Goal: Task Accomplishment & Management: Manage account settings

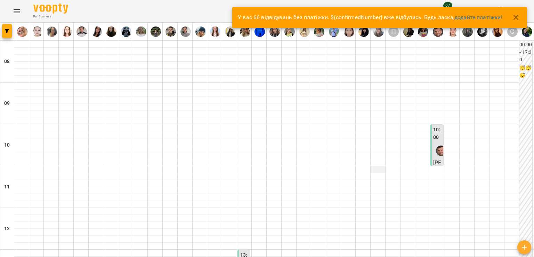
drag, startPoint x: 381, startPoint y: 165, endPoint x: 377, endPoint y: 166, distance: 4.3
click at [15, 13] on icon "Menu" at bounding box center [17, 11] width 6 height 4
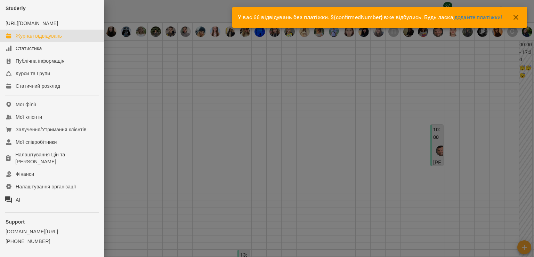
click at [236, 119] on div at bounding box center [267, 128] width 534 height 257
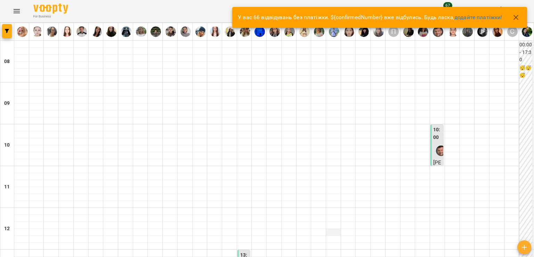
scroll to position [35, 0]
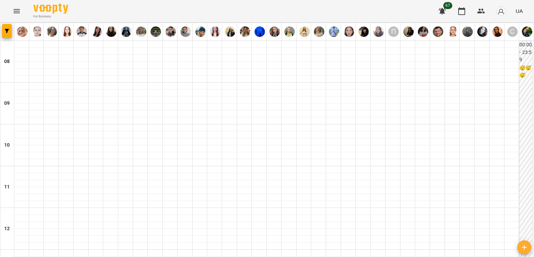
scroll to position [289, 0]
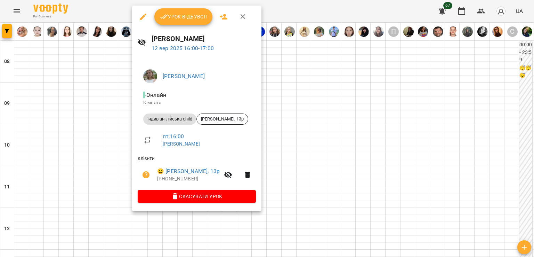
click at [113, 118] on div at bounding box center [267, 128] width 534 height 257
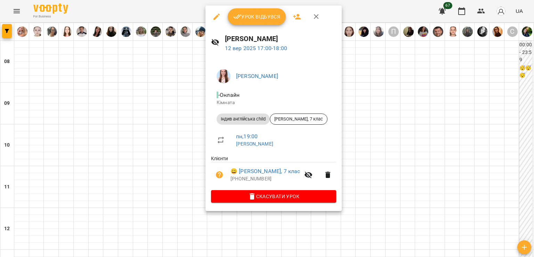
click at [171, 145] on div at bounding box center [267, 128] width 534 height 257
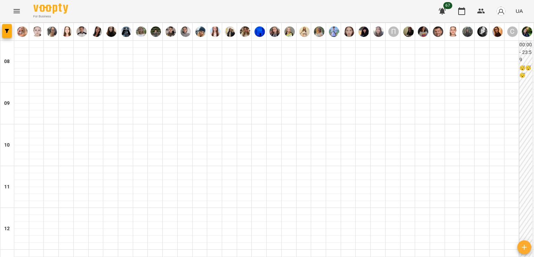
scroll to position [359, 0]
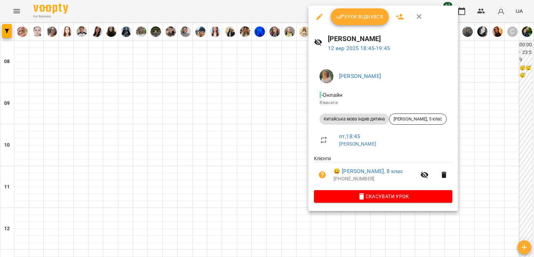
click at [275, 143] on div at bounding box center [267, 128] width 534 height 257
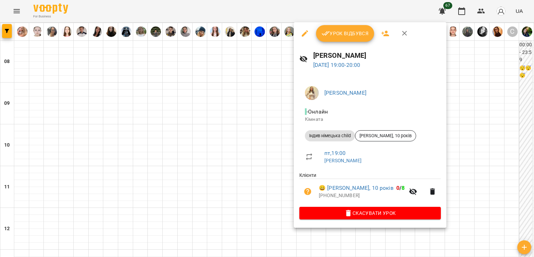
click at [268, 153] on div at bounding box center [267, 128] width 534 height 257
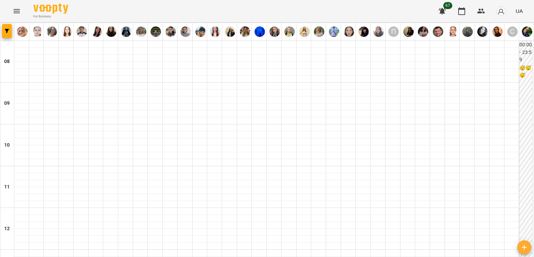
scroll to position [463, 0]
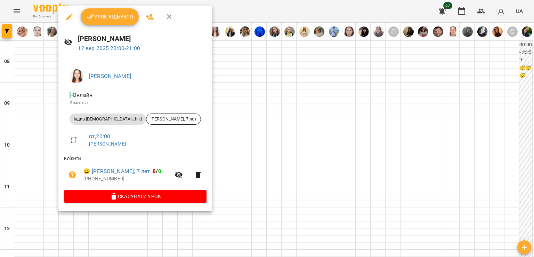
click at [260, 107] on div at bounding box center [267, 128] width 534 height 257
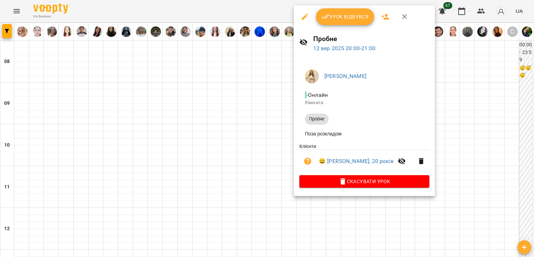
click at [244, 102] on div at bounding box center [267, 128] width 534 height 257
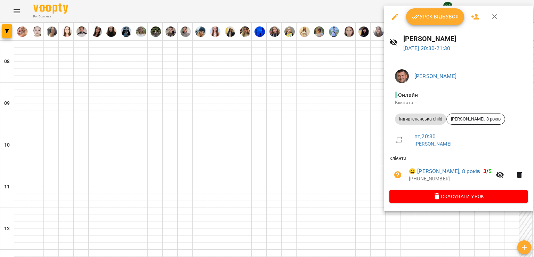
drag, startPoint x: 357, startPoint y: 117, endPoint x: 338, endPoint y: 186, distance: 71.6
click at [357, 117] on div at bounding box center [267, 128] width 534 height 257
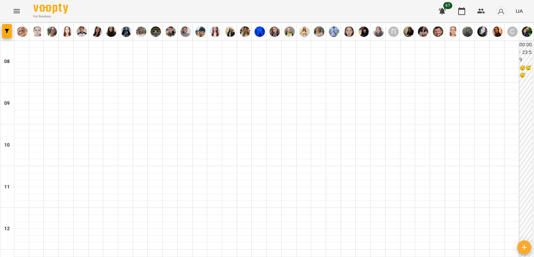
click at [18, 14] on icon "Menu" at bounding box center [17, 11] width 8 height 8
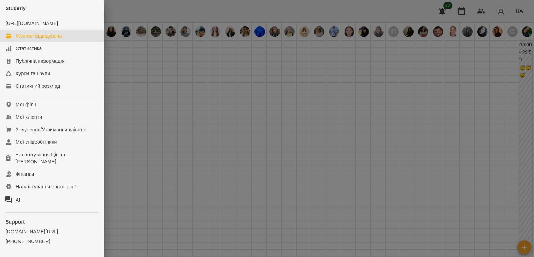
click at [524, 33] on div at bounding box center [267, 128] width 534 height 257
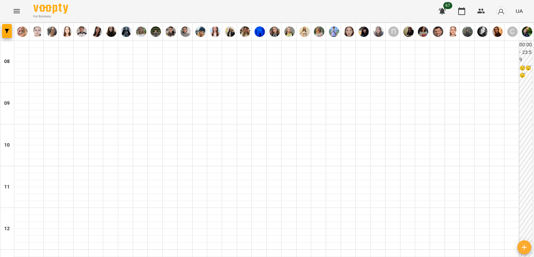
scroll to position [220, 0]
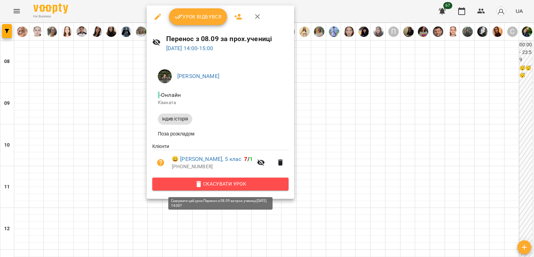
click at [213, 186] on span "Скасувати Урок" at bounding box center [220, 184] width 125 height 8
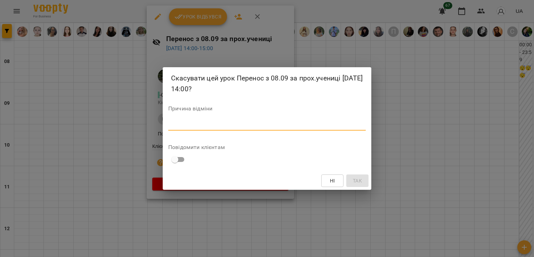
click at [207, 122] on textarea at bounding box center [267, 124] width 198 height 7
type textarea "*"
click at [357, 178] on span "Так" at bounding box center [357, 180] width 9 height 8
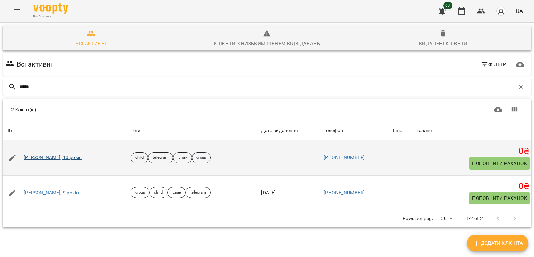
type input "*****"
click at [57, 158] on link "Аня Фастовець, 10 років" at bounding box center [53, 157] width 58 height 7
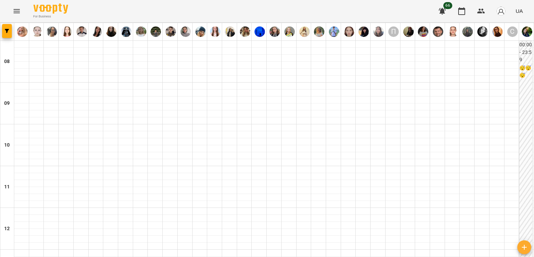
scroll to position [348, 0]
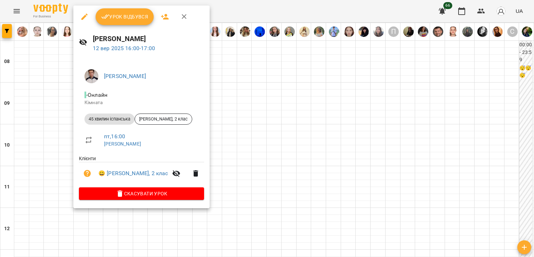
click at [55, 66] on div at bounding box center [267, 128] width 534 height 257
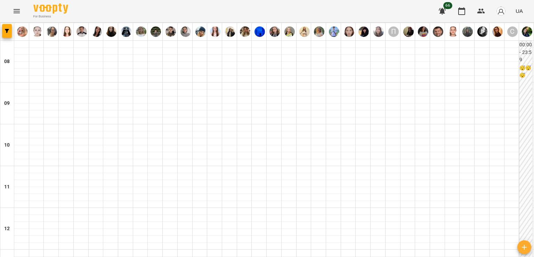
scroll to position [278, 0]
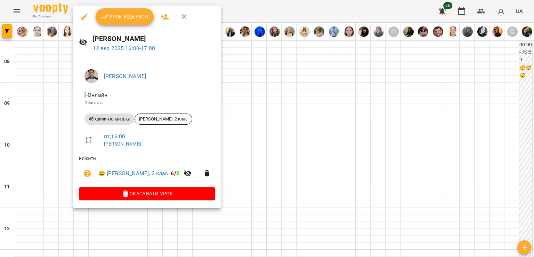
click at [59, 99] on div at bounding box center [267, 128] width 534 height 257
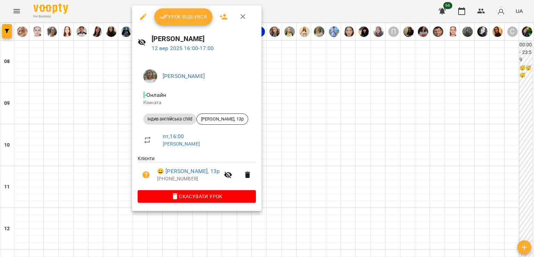
click at [106, 109] on div at bounding box center [267, 128] width 534 height 257
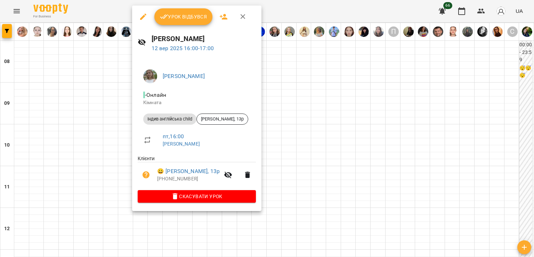
click at [107, 120] on div at bounding box center [267, 128] width 534 height 257
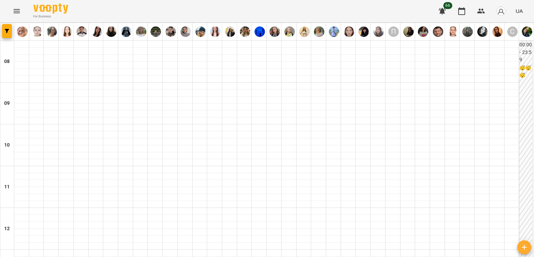
scroll to position [394, 0]
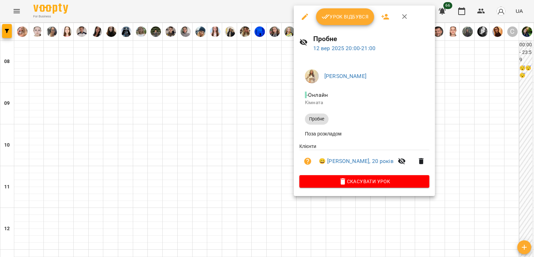
click at [263, 141] on div at bounding box center [267, 128] width 534 height 257
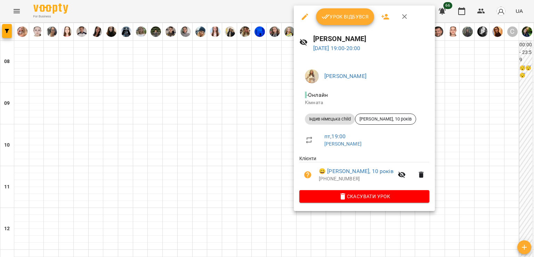
click at [257, 135] on div at bounding box center [267, 128] width 534 height 257
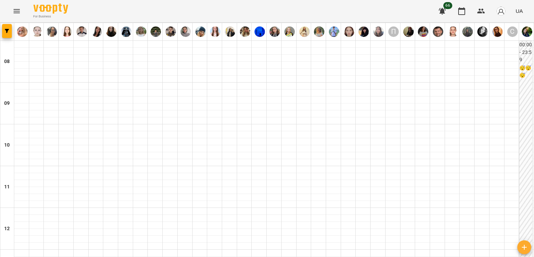
scroll to position [324, 0]
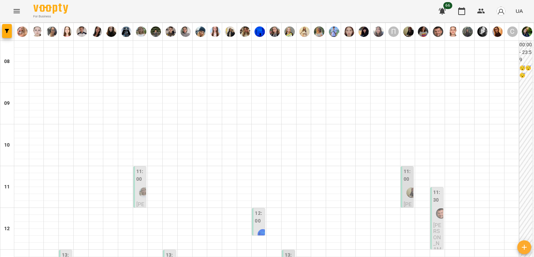
scroll to position [0, 0]
click at [136, 184] on div "11:00" at bounding box center [140, 184] width 9 height 33
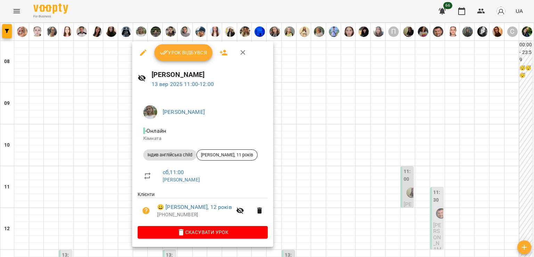
click at [98, 158] on div at bounding box center [267, 128] width 534 height 257
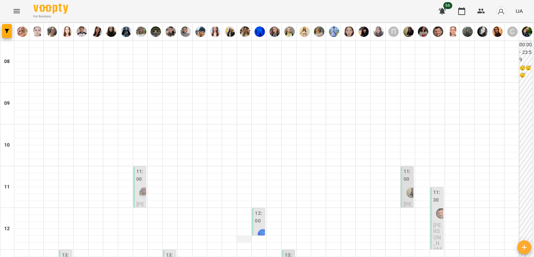
scroll to position [174, 0]
click at [258, 229] on img "Петренко Назарій Максимович" at bounding box center [263, 234] width 10 height 10
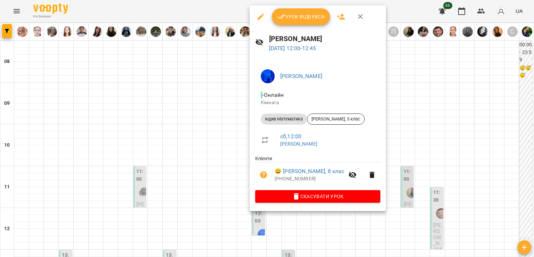
click at [209, 72] on div at bounding box center [267, 128] width 534 height 257
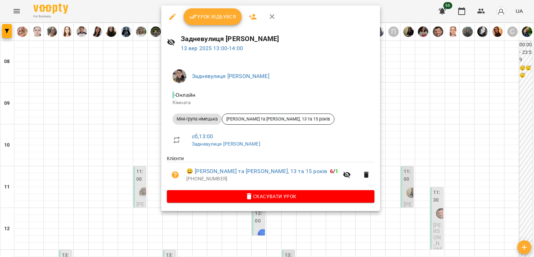
click at [143, 112] on div at bounding box center [267, 128] width 534 height 257
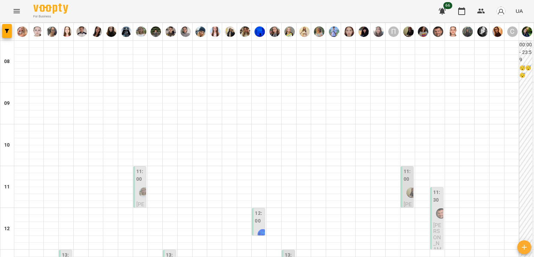
scroll to position [278, 0]
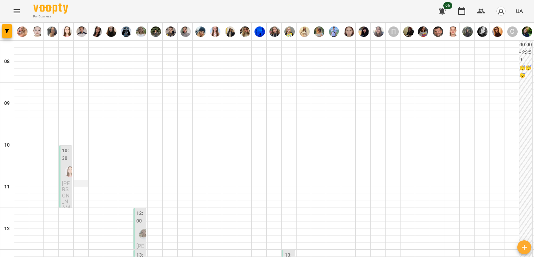
scroll to position [104, 0]
click at [137, 226] on div at bounding box center [144, 234] width 16 height 16
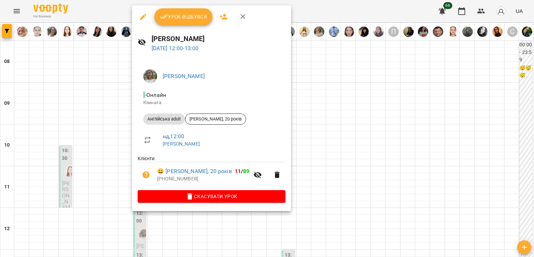
click at [109, 125] on div at bounding box center [267, 128] width 534 height 257
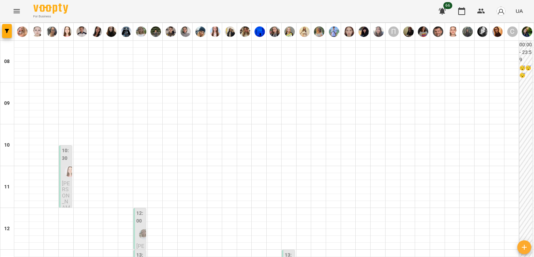
click at [137, 251] on label "13:00" at bounding box center [140, 258] width 9 height 15
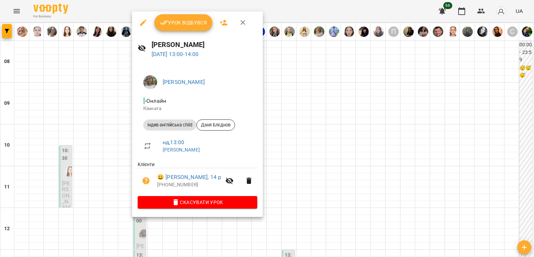
click at [112, 148] on div at bounding box center [267, 128] width 534 height 257
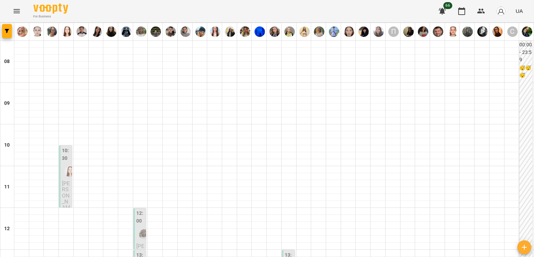
scroll to position [209, 0]
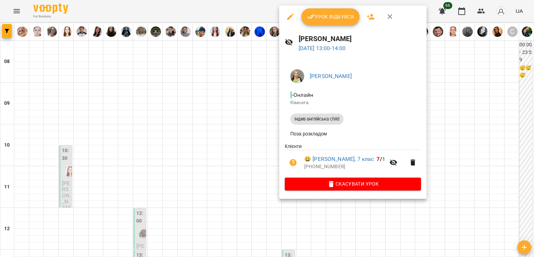
click at [133, 98] on div at bounding box center [267, 128] width 534 height 257
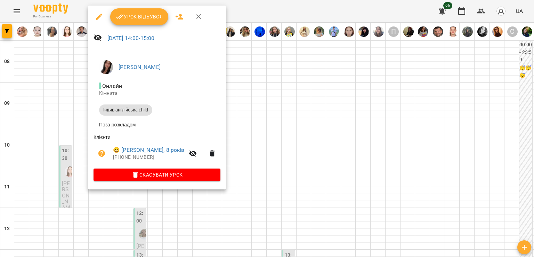
click at [68, 110] on div at bounding box center [267, 128] width 534 height 257
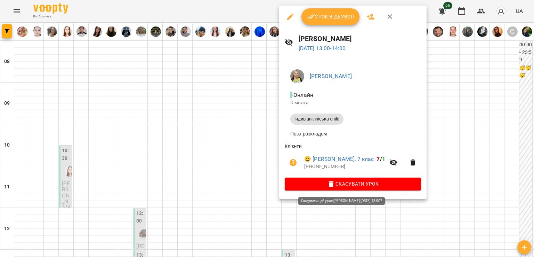
click at [332, 184] on icon "button" at bounding box center [331, 184] width 8 height 8
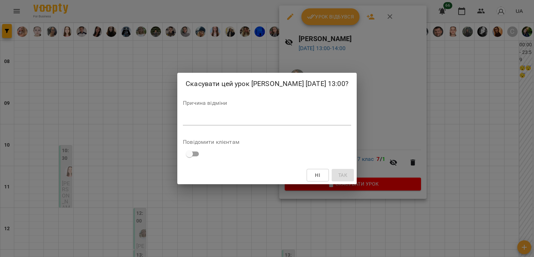
click at [309, 123] on textarea at bounding box center [267, 119] width 168 height 7
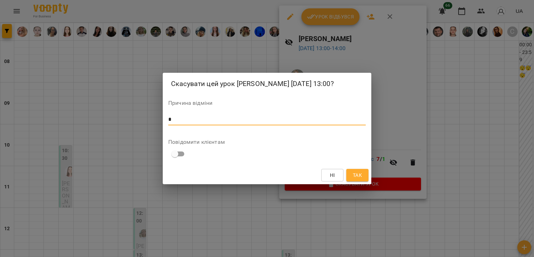
type textarea "*"
click at [365, 181] on button "Так" at bounding box center [357, 175] width 22 height 13
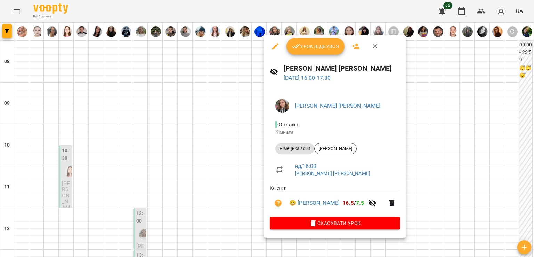
click at [214, 158] on div at bounding box center [267, 128] width 534 height 257
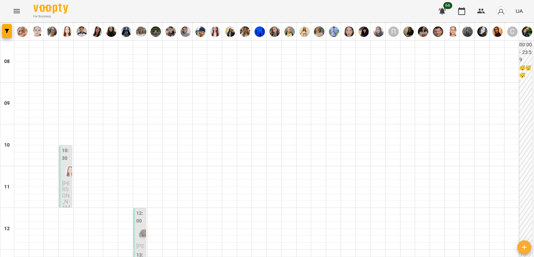
scroll to position [383, 0]
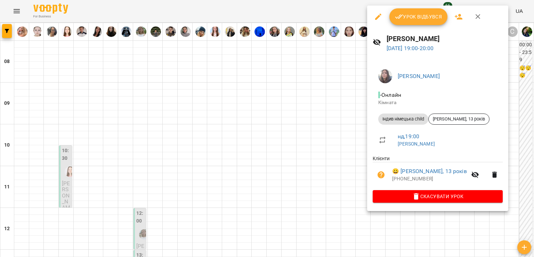
click at [430, 196] on span "Скасувати Урок" at bounding box center [437, 196] width 119 height 8
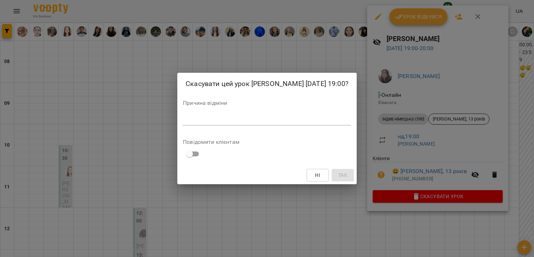
click at [309, 123] on textarea at bounding box center [267, 119] width 168 height 7
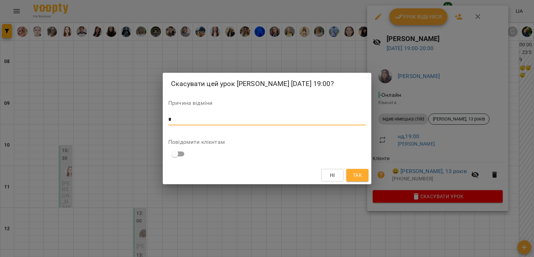
type textarea "*"
click at [357, 175] on button "Так" at bounding box center [357, 175] width 22 height 13
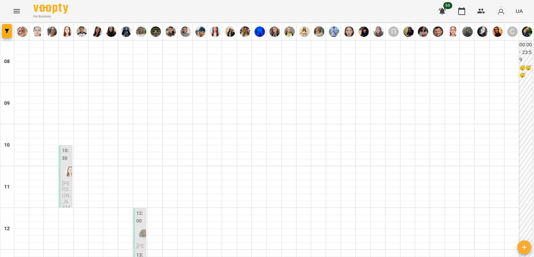
scroll to position [244, 0]
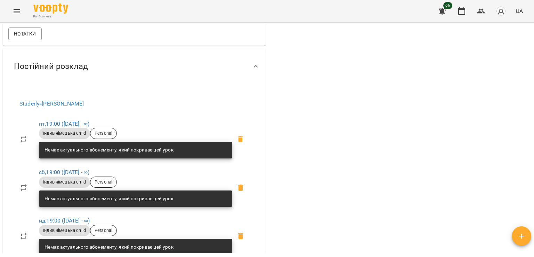
scroll to position [348, 0]
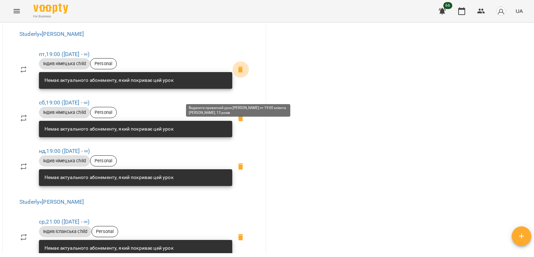
click at [245, 78] on span at bounding box center [240, 69] width 17 height 17
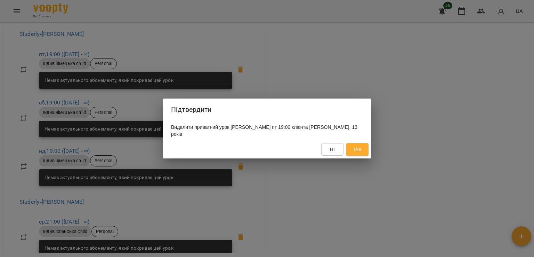
click at [355, 151] on span "Так" at bounding box center [357, 149] width 9 height 8
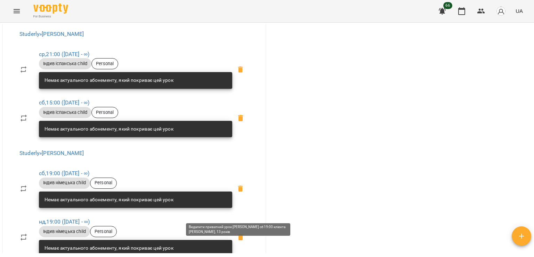
click at [240, 192] on icon at bounding box center [240, 188] width 5 height 6
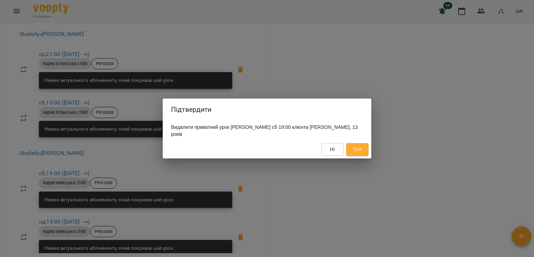
drag, startPoint x: 359, startPoint y: 138, endPoint x: 358, endPoint y: 151, distance: 12.9
click at [359, 138] on div "Видалити приватний урок Дуленчук Марина Ярославівна сб 19:00 клієнта Олександр …" at bounding box center [267, 130] width 209 height 19
click at [358, 151] on span "Так" at bounding box center [357, 149] width 9 height 8
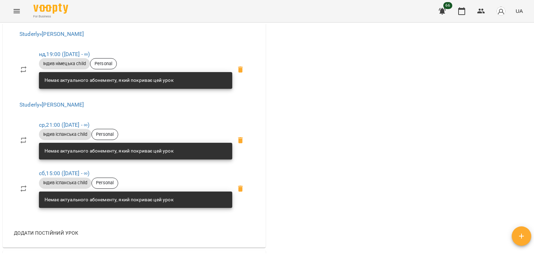
click at [235, 78] on span at bounding box center [240, 69] width 17 height 17
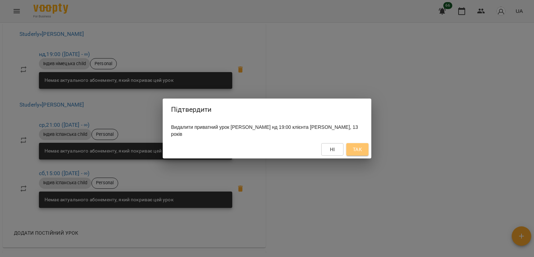
click at [356, 150] on span "Так" at bounding box center [357, 149] width 9 height 8
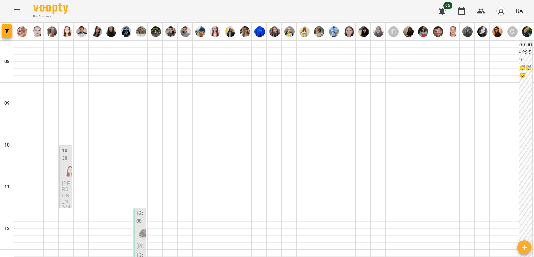
scroll to position [244, 0]
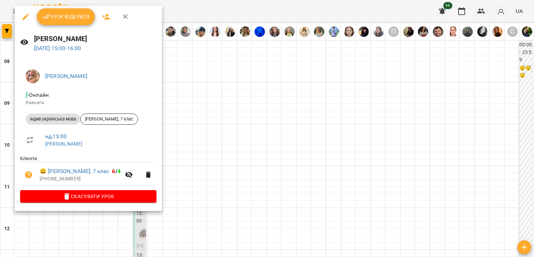
click at [8, 110] on div at bounding box center [267, 128] width 534 height 257
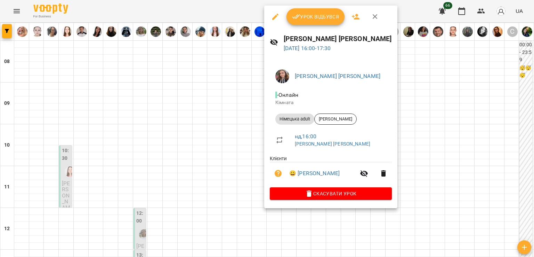
click at [238, 153] on div at bounding box center [267, 128] width 534 height 257
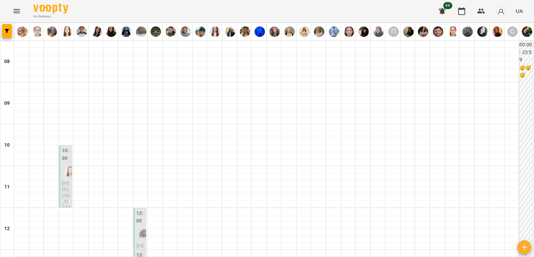
scroll to position [498, 0]
drag, startPoint x: 382, startPoint y: 217, endPoint x: 325, endPoint y: 155, distance: 84.9
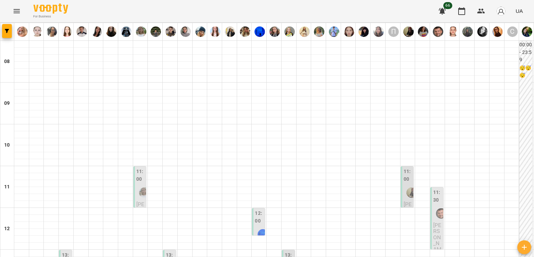
click at [520, 61] on h6 "00:00 - 23:59" at bounding box center [526, 52] width 13 height 23
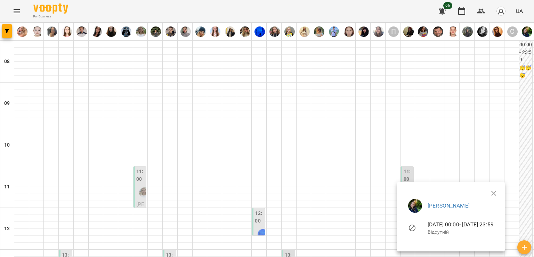
click at [419, 85] on div at bounding box center [267, 128] width 534 height 257
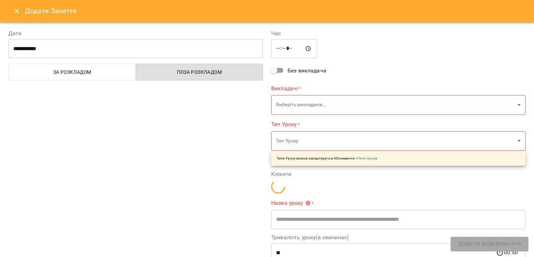
type input "**********"
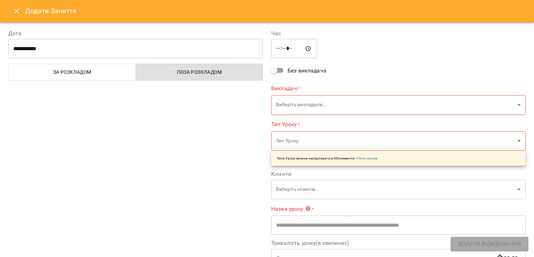
click at [18, 9] on icon "Close" at bounding box center [16, 11] width 5 height 5
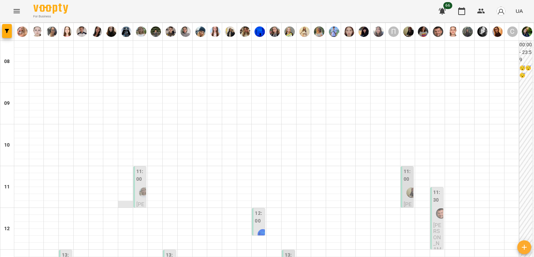
scroll to position [0, 0]
click at [141, 184] on div at bounding box center [144, 192] width 16 height 16
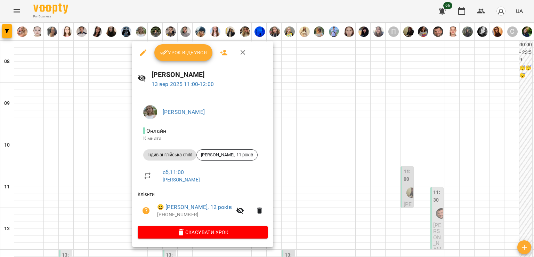
click at [124, 174] on div at bounding box center [267, 128] width 534 height 257
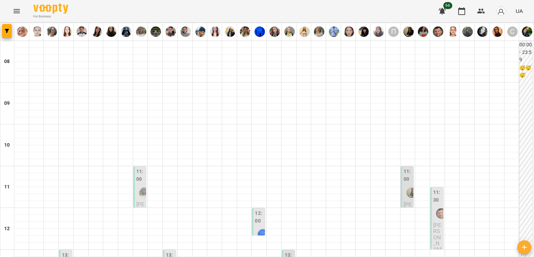
click at [406, 180] on label "11:00" at bounding box center [408, 175] width 9 height 15
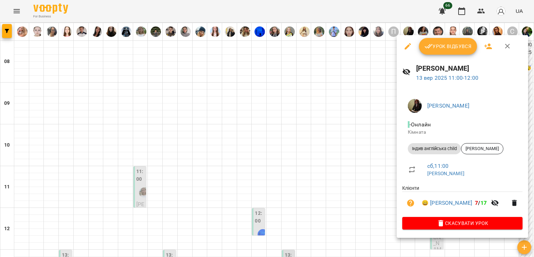
click at [326, 160] on div at bounding box center [267, 128] width 534 height 257
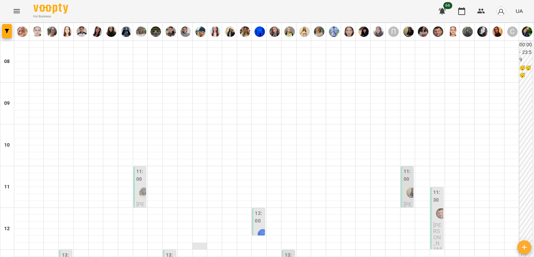
scroll to position [104, 0]
click at [259, 209] on label "12:00" at bounding box center [259, 216] width 9 height 15
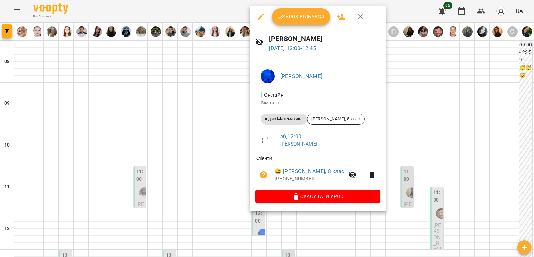
click at [233, 112] on div at bounding box center [267, 128] width 534 height 257
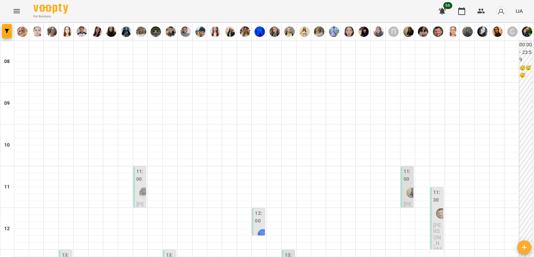
click at [433, 205] on div at bounding box center [441, 213] width 16 height 16
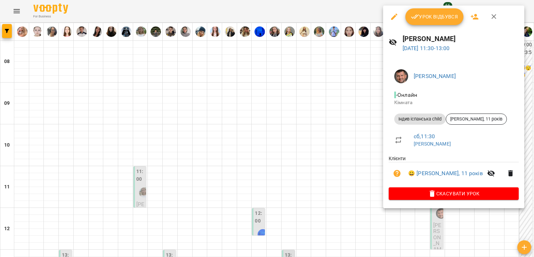
click at [313, 114] on div at bounding box center [267, 128] width 534 height 257
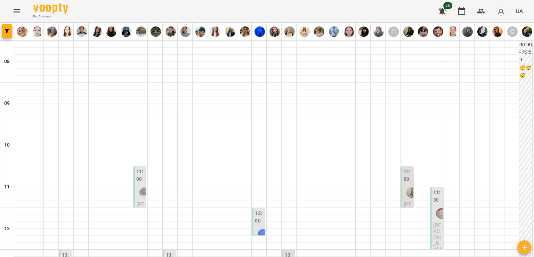
click at [260, 209] on div "12:00" at bounding box center [259, 217] width 9 height 17
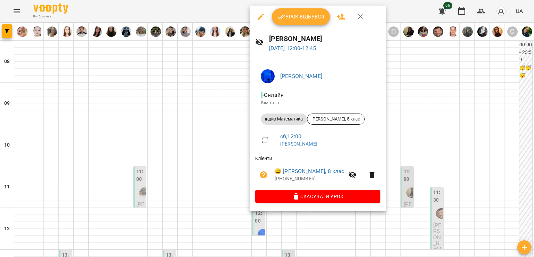
click at [200, 117] on div at bounding box center [267, 128] width 534 height 257
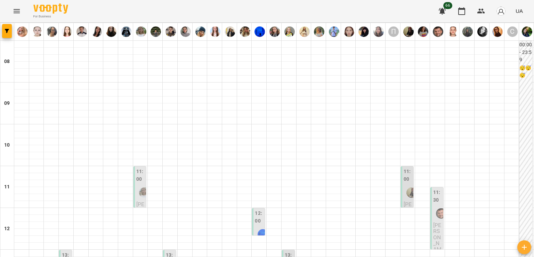
scroll to position [174, 0]
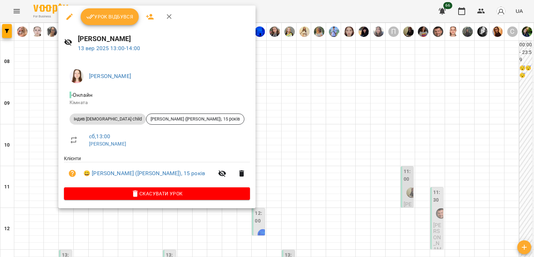
click at [264, 135] on div at bounding box center [267, 128] width 534 height 257
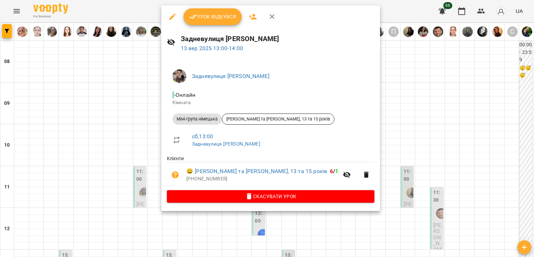
click at [123, 103] on div at bounding box center [267, 128] width 534 height 257
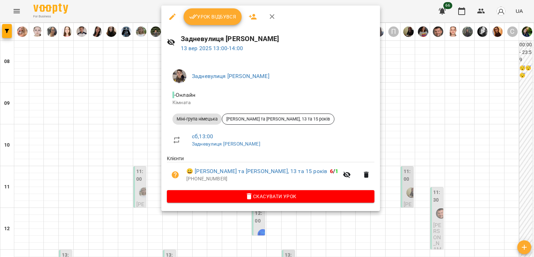
click at [145, 100] on div at bounding box center [267, 128] width 534 height 257
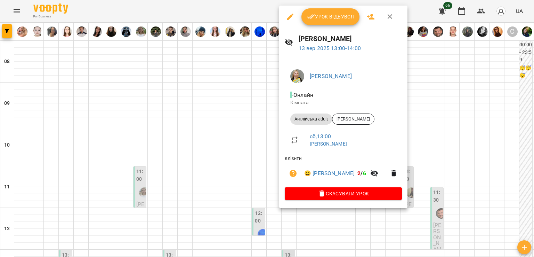
click at [252, 109] on div at bounding box center [267, 128] width 534 height 257
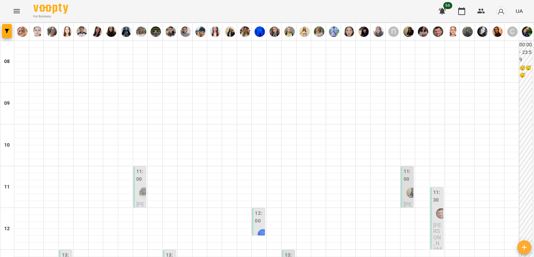
scroll to position [244, 0]
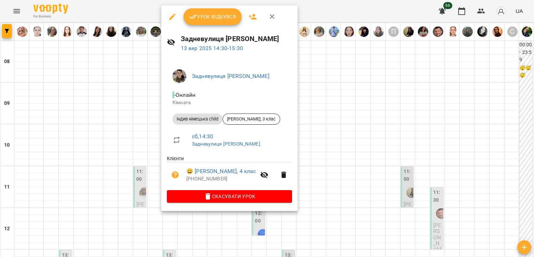
click at [136, 117] on div at bounding box center [267, 128] width 534 height 257
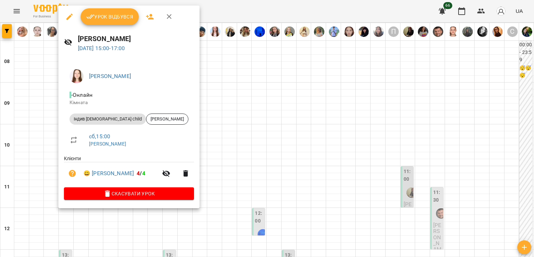
click at [276, 134] on div at bounding box center [267, 128] width 534 height 257
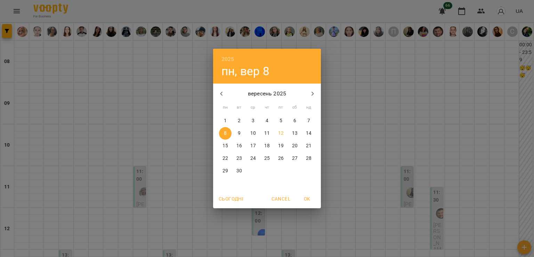
click at [252, 142] on p "17" at bounding box center [253, 145] width 6 height 7
type input "**********"
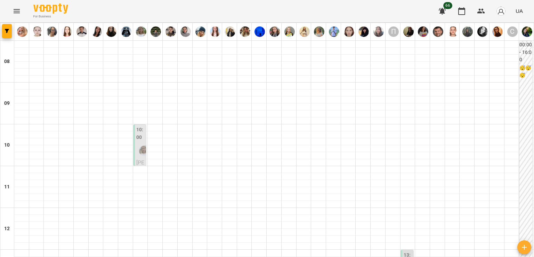
scroll to position [417, 0]
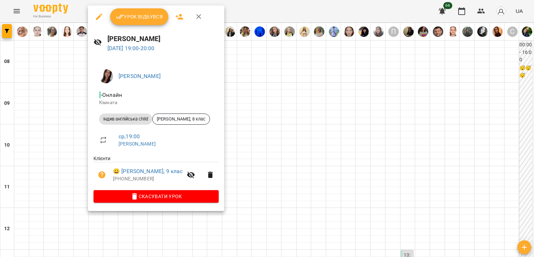
click at [96, 22] on button "button" at bounding box center [99, 16] width 17 height 17
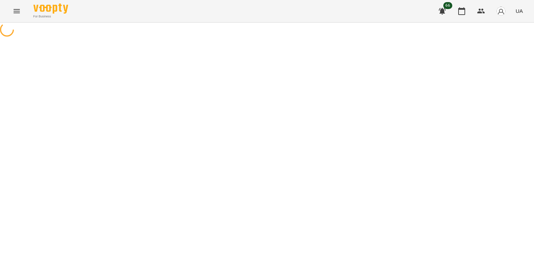
select select "**********"
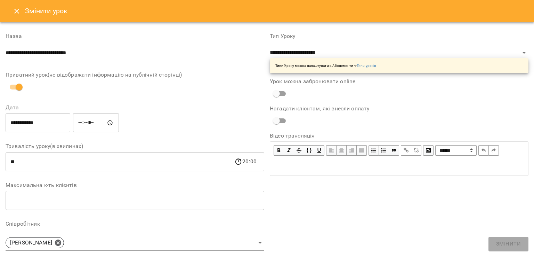
click at [113, 54] on input "**********" at bounding box center [135, 52] width 259 height 11
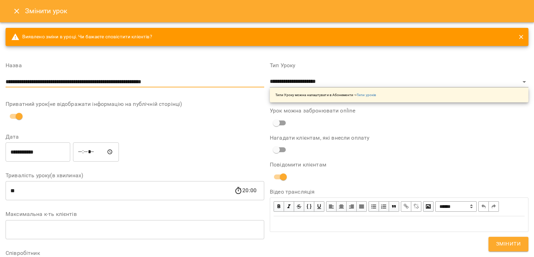
type input "**********"
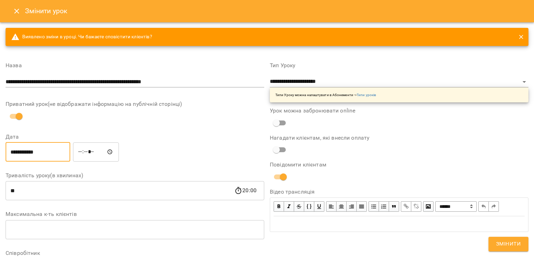
click at [69, 145] on input "**********" at bounding box center [38, 151] width 65 height 19
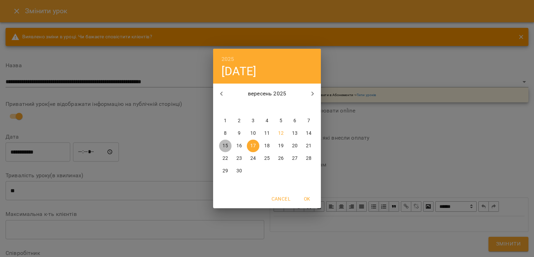
click at [221, 144] on span "15" at bounding box center [225, 145] width 13 height 7
type input "**********"
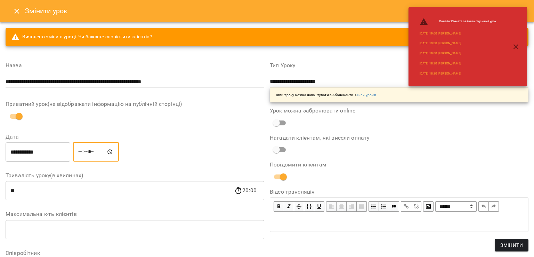
click at [90, 149] on input "*****" at bounding box center [96, 151] width 46 height 19
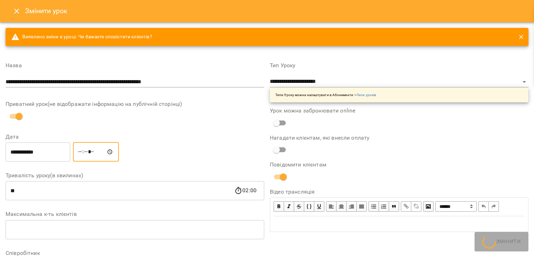
type input "*****"
click at [497, 241] on span "Змінити" at bounding box center [508, 243] width 25 height 9
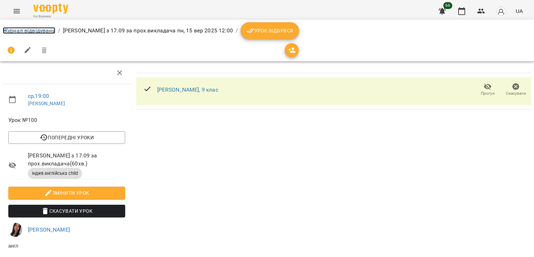
click at [33, 31] on link "Журнал відвідувань" at bounding box center [29, 30] width 53 height 7
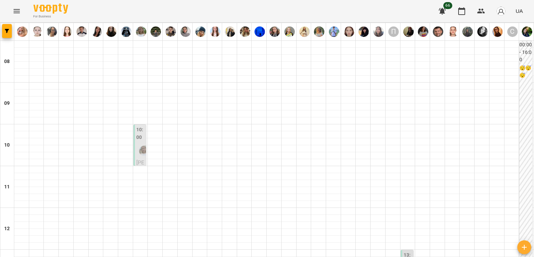
scroll to position [452, 0]
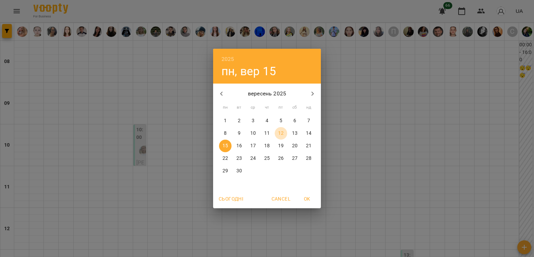
click at [278, 130] on p "12" at bounding box center [281, 133] width 6 height 7
type input "**********"
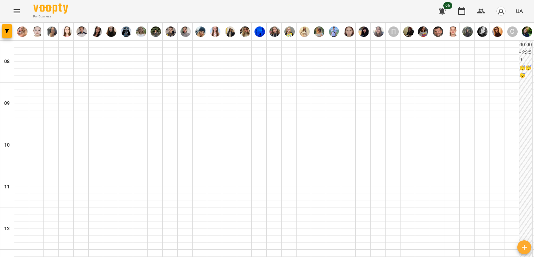
scroll to position [313, 0]
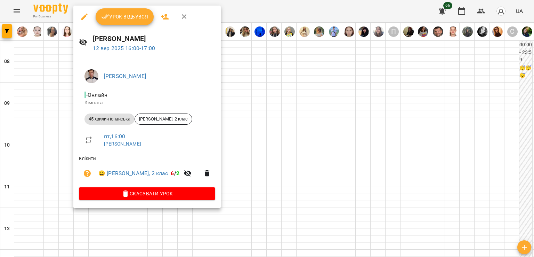
click at [123, 11] on button "Урок відбувся" at bounding box center [125, 16] width 58 height 17
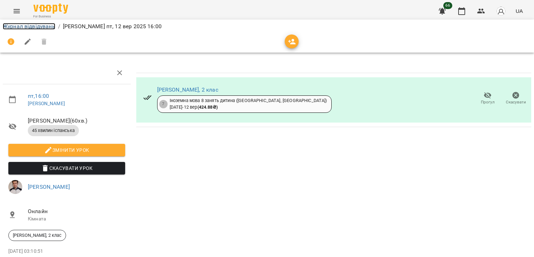
click at [28, 26] on link "Журнал відвідувань" at bounding box center [29, 26] width 53 height 7
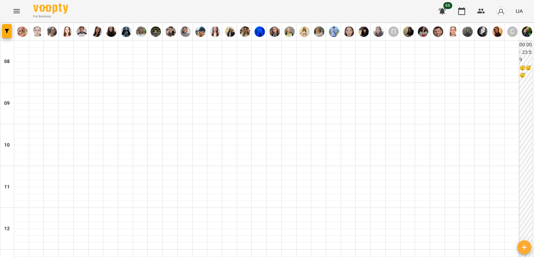
scroll to position [313, 0]
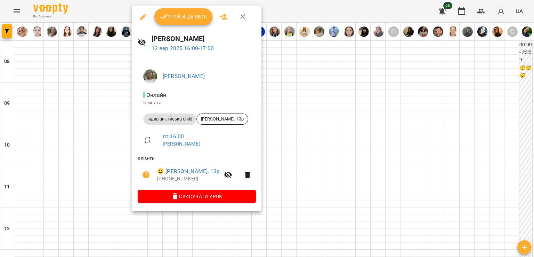
click at [196, 21] on button "Урок відбувся" at bounding box center [183, 16] width 58 height 17
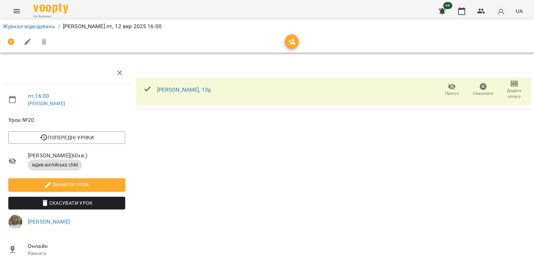
click at [29, 22] on li "Журнал відвідувань" at bounding box center [29, 26] width 53 height 8
click at [32, 24] on link "Журнал відвідувань" at bounding box center [29, 26] width 53 height 7
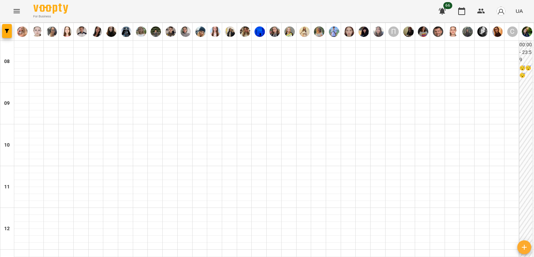
scroll to position [313, 0]
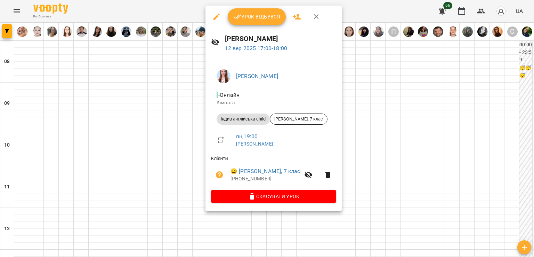
click at [177, 109] on div at bounding box center [267, 128] width 534 height 257
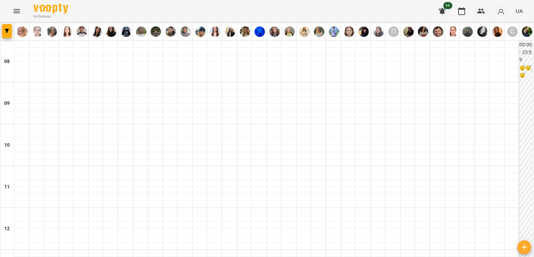
scroll to position [417, 0]
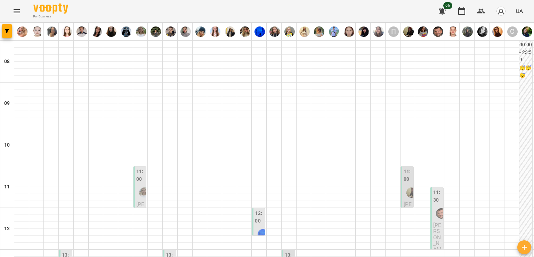
scroll to position [278, 0]
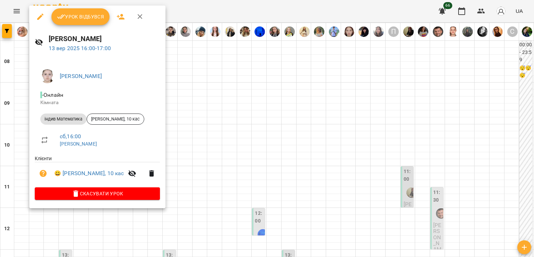
click at [191, 167] on div at bounding box center [267, 128] width 534 height 257
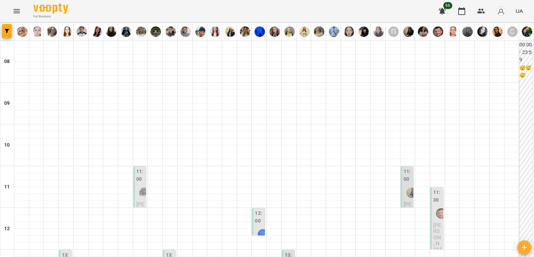
scroll to position [244, 0]
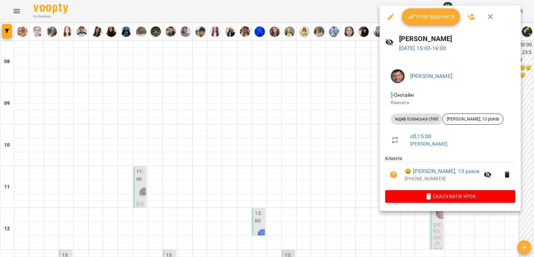
click at [301, 117] on div at bounding box center [267, 128] width 534 height 257
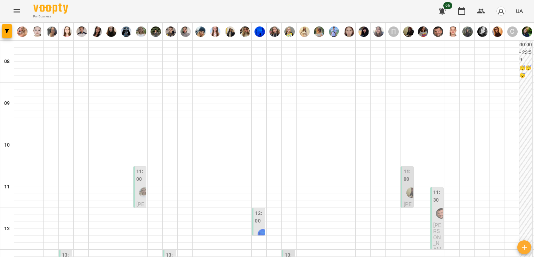
scroll to position [348, 0]
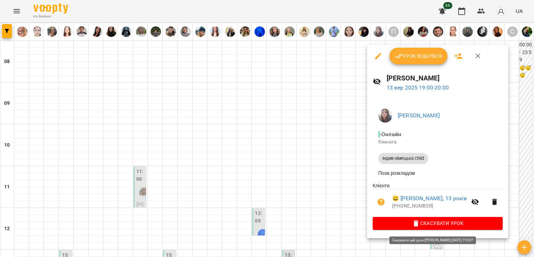
click at [394, 222] on span "Скасувати Урок" at bounding box center [437, 223] width 119 height 8
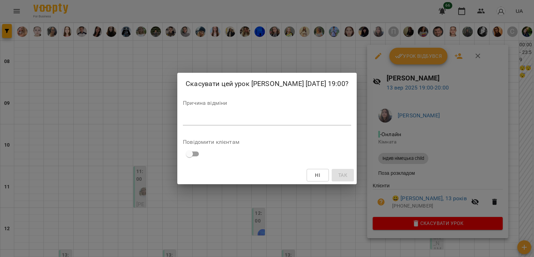
click at [288, 121] on textarea at bounding box center [267, 119] width 168 height 7
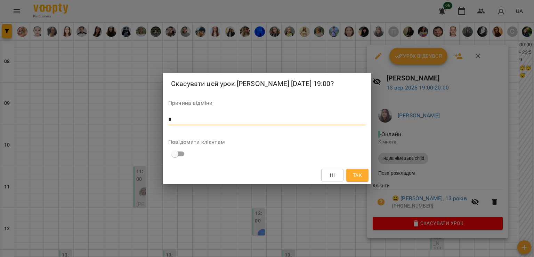
type textarea "*"
click at [364, 181] on button "Так" at bounding box center [357, 175] width 22 height 13
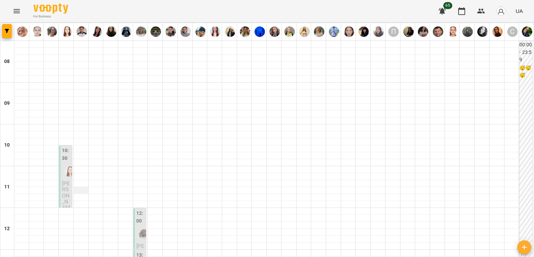
scroll to position [104, 0]
click at [62, 180] on span "[PERSON_NAME]" at bounding box center [66, 198] width 8 height 37
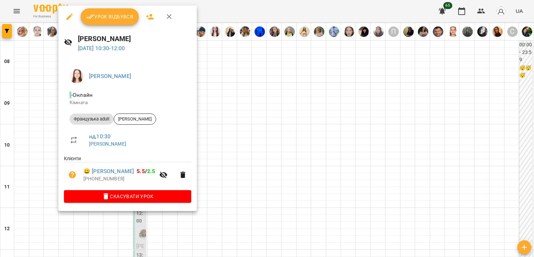
click at [221, 113] on div at bounding box center [267, 128] width 534 height 257
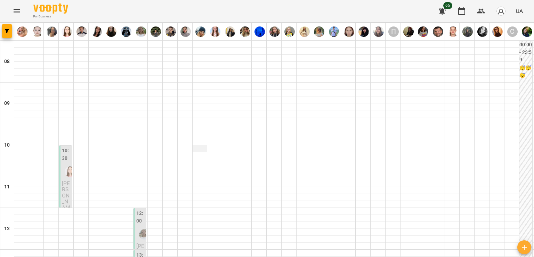
scroll to position [0, 0]
click at [66, 169] on img "Клещевнікова Анна Анатоліївна" at bounding box center [70, 171] width 10 height 10
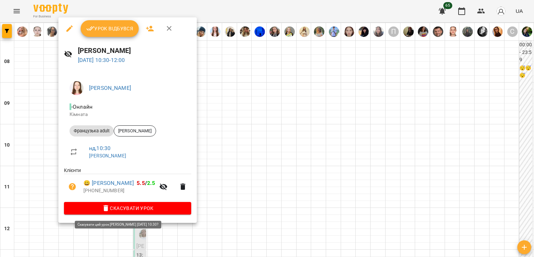
click at [140, 212] on span "Скасувати Урок" at bounding box center [128, 208] width 116 height 8
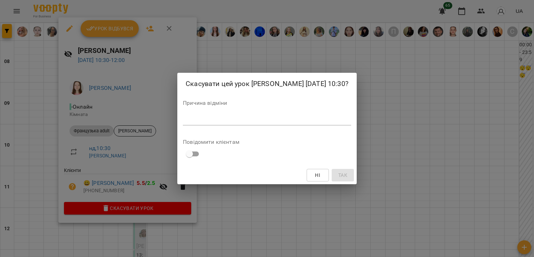
click at [197, 125] on div "*" at bounding box center [267, 119] width 168 height 11
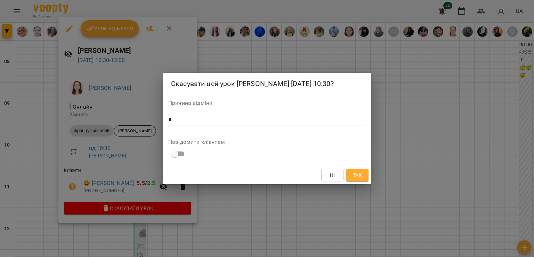
type textarea "*"
click at [359, 178] on span "Так" at bounding box center [357, 175] width 9 height 8
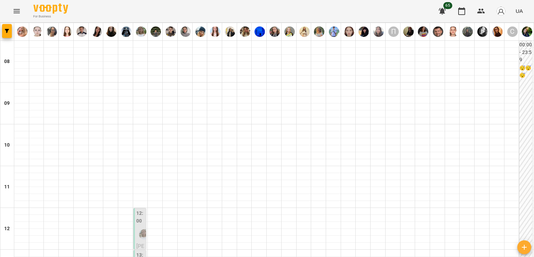
scroll to position [174, 0]
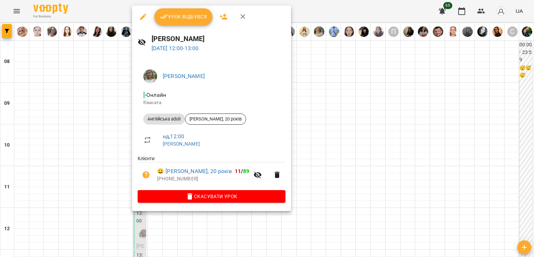
click at [101, 75] on div at bounding box center [267, 128] width 534 height 257
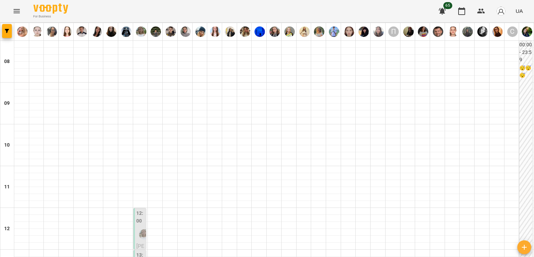
click at [137, 226] on div at bounding box center [144, 234] width 16 height 16
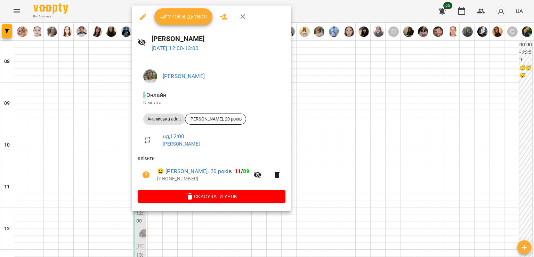
click at [107, 78] on div at bounding box center [267, 128] width 534 height 257
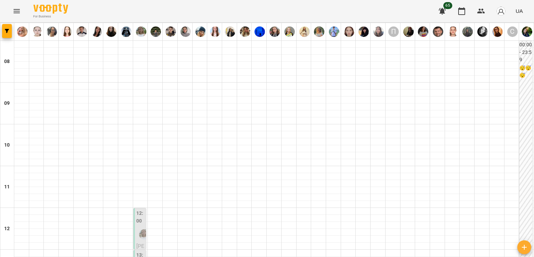
scroll to position [104, 0]
click at [23, 11] on button "Menu" at bounding box center [16, 11] width 17 height 17
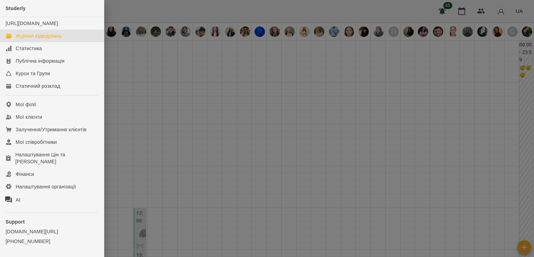
click at [198, 100] on div at bounding box center [267, 128] width 534 height 257
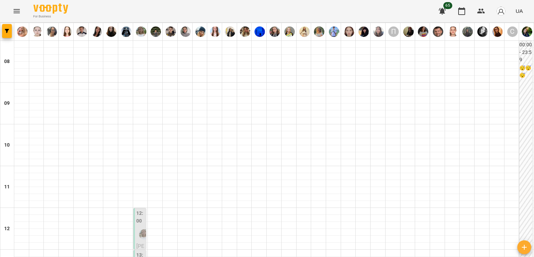
scroll to position [174, 0]
click at [140, 251] on label "13:00" at bounding box center [140, 258] width 9 height 15
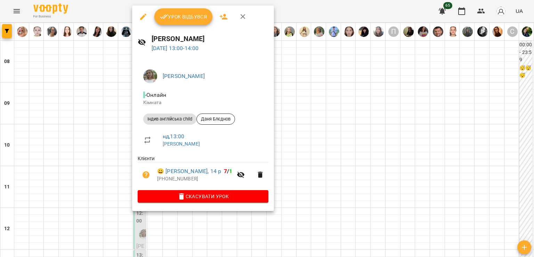
click at [104, 95] on div at bounding box center [267, 128] width 534 height 257
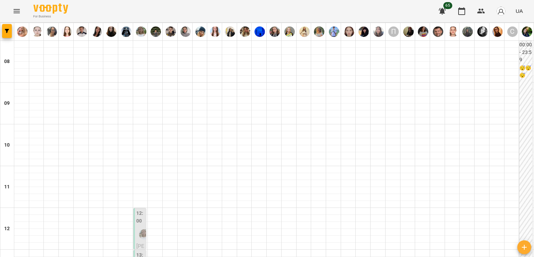
scroll to position [139, 0]
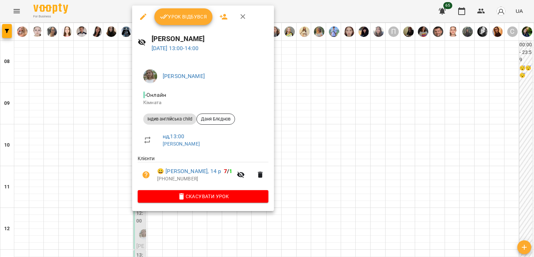
click at [112, 137] on div at bounding box center [267, 128] width 534 height 257
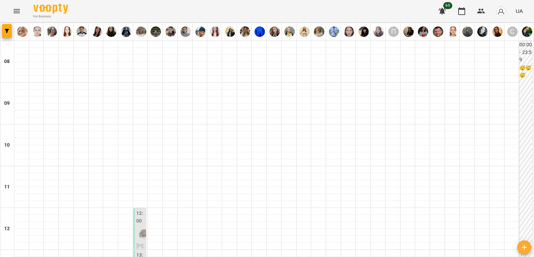
scroll to position [209, 0]
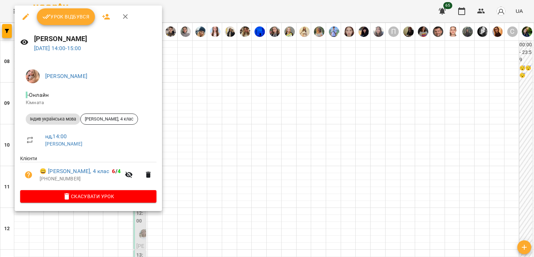
click at [166, 134] on div at bounding box center [267, 128] width 534 height 257
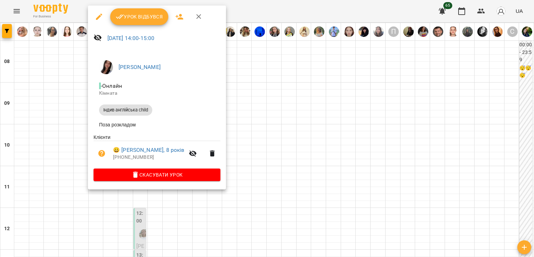
click at [65, 109] on div at bounding box center [267, 128] width 534 height 257
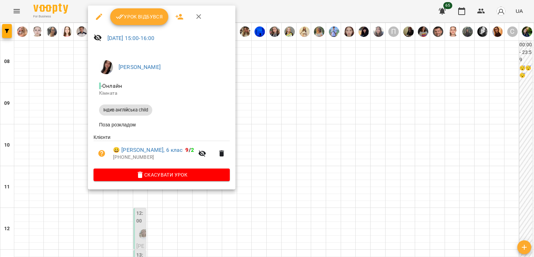
click at [86, 138] on div at bounding box center [267, 128] width 534 height 257
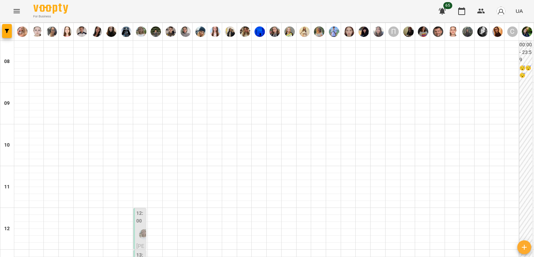
scroll to position [278, 0]
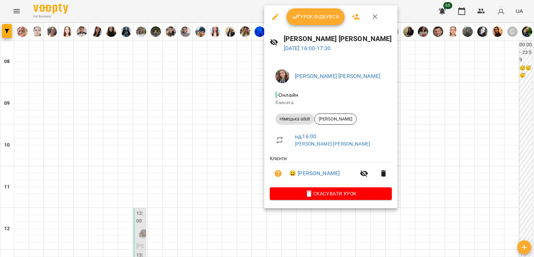
click at [223, 134] on div at bounding box center [267, 128] width 534 height 257
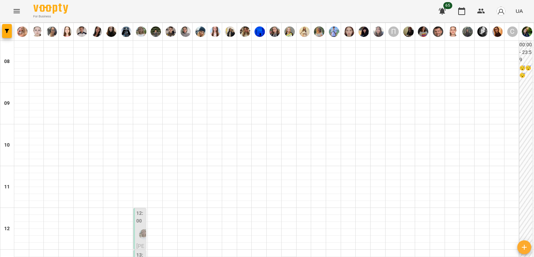
scroll to position [0, 0]
click at [19, 11] on icon "Menu" at bounding box center [17, 11] width 8 height 8
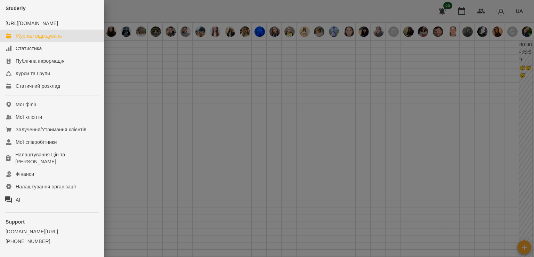
click at [253, 119] on div at bounding box center [267, 128] width 534 height 257
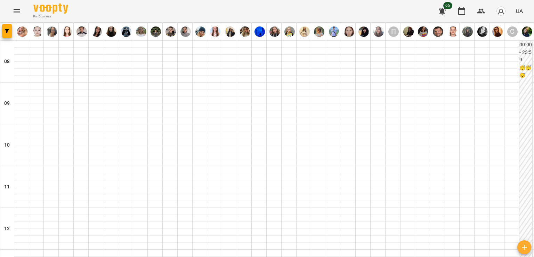
scroll to position [359, 0]
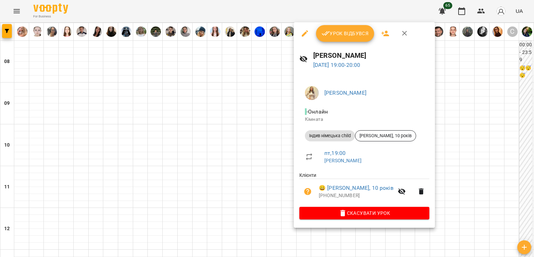
click at [239, 151] on div at bounding box center [267, 128] width 534 height 257
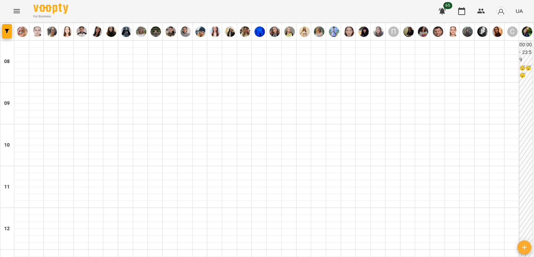
scroll to position [255, 0]
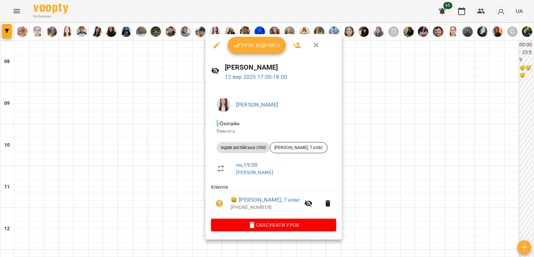
click at [187, 166] on div at bounding box center [267, 128] width 534 height 257
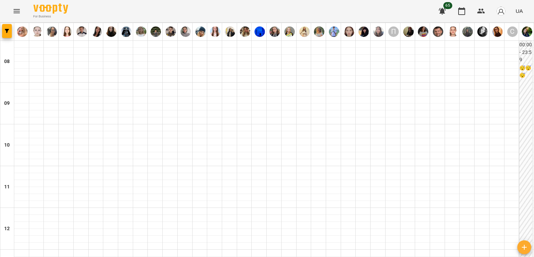
scroll to position [394, 0]
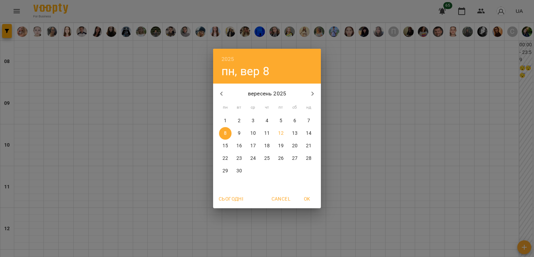
click at [255, 145] on p "17" at bounding box center [253, 145] width 6 height 7
type input "**********"
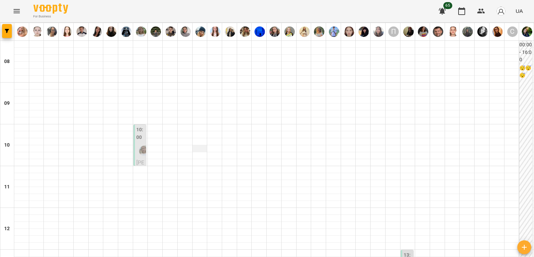
scroll to position [70, 0]
click at [154, 187] on div at bounding box center [155, 190] width 15 height 7
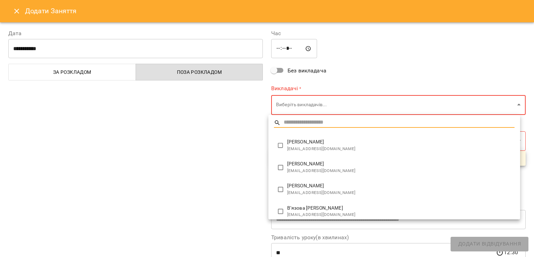
type input "**********"
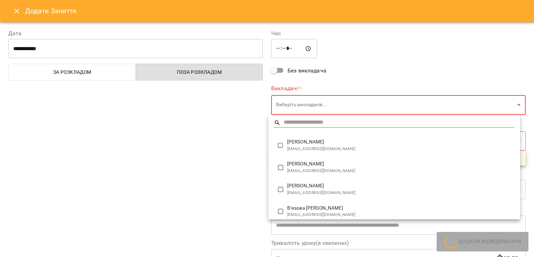
type input "**********"
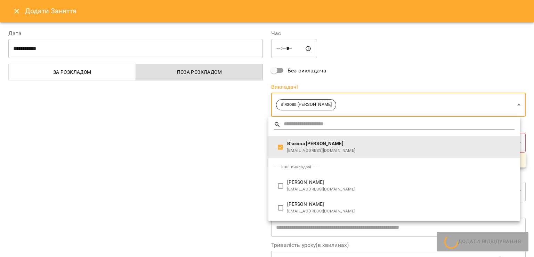
click at [240, 192] on div at bounding box center [267, 128] width 534 height 257
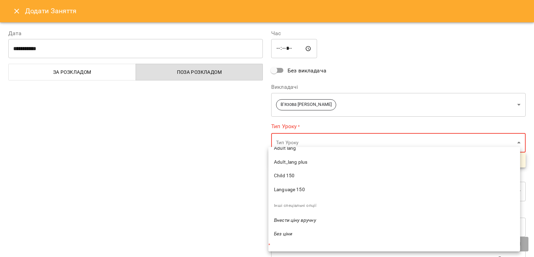
scroll to position [679, 0]
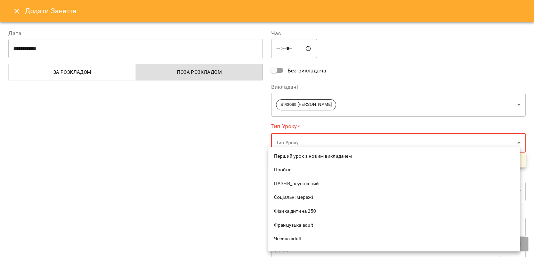
click at [298, 167] on span "Пробне" at bounding box center [394, 169] width 241 height 7
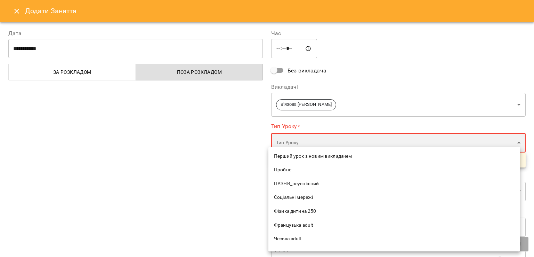
type input "******"
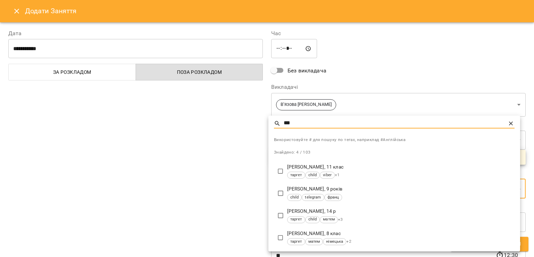
type input "***"
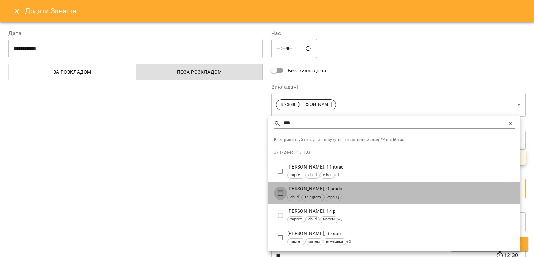
type input "**********"
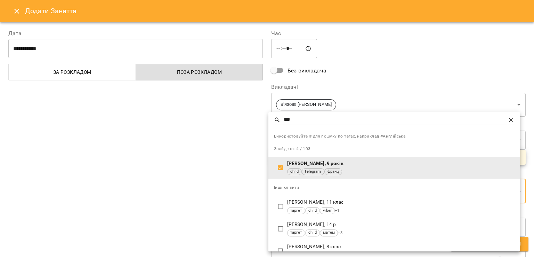
click at [229, 190] on div at bounding box center [267, 128] width 534 height 257
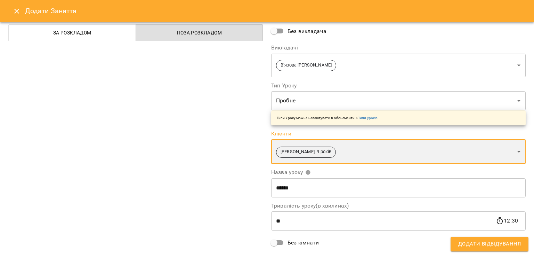
scroll to position [70, 0]
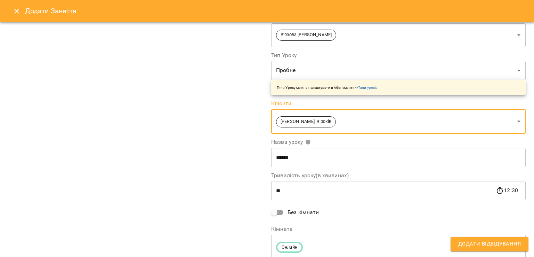
click at [295, 197] on input "**" at bounding box center [383, 190] width 225 height 19
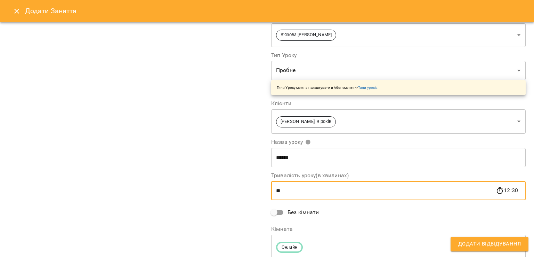
type input "*"
type input "**"
click at [509, 244] on span "Додати Відвідування" at bounding box center [490, 243] width 63 height 9
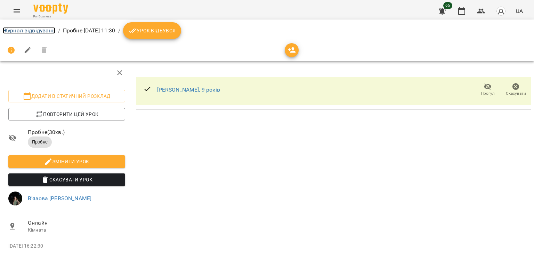
click at [36, 30] on link "Журнал відвідувань" at bounding box center [29, 30] width 53 height 7
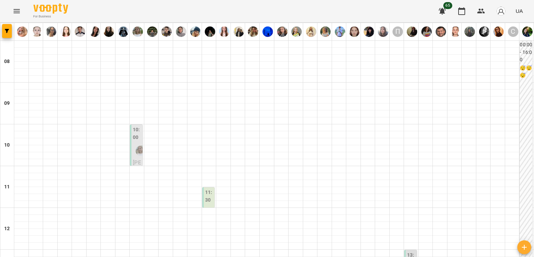
scroll to position [104, 0]
click at [209, 189] on label "11:30" at bounding box center [209, 196] width 8 height 15
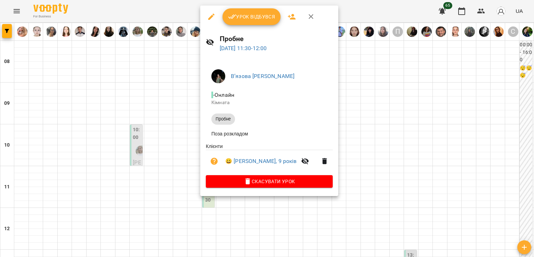
click at [176, 94] on div at bounding box center [267, 128] width 534 height 257
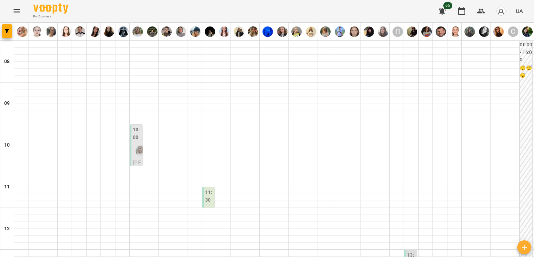
scroll to position [0, 0]
click at [205, 196] on label "11:30" at bounding box center [209, 196] width 8 height 15
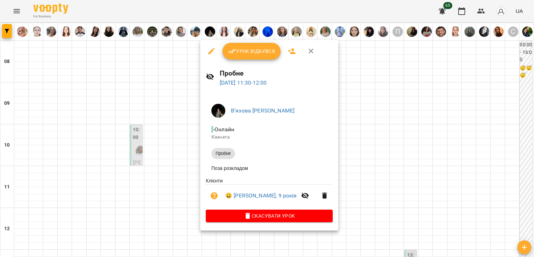
click at [158, 166] on div at bounding box center [267, 128] width 534 height 257
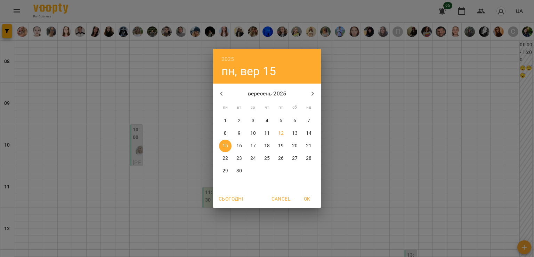
click at [282, 134] on p "12" at bounding box center [281, 133] width 6 height 7
type input "**********"
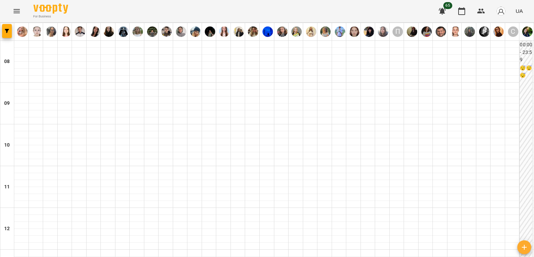
scroll to position [348, 0]
type input "**********"
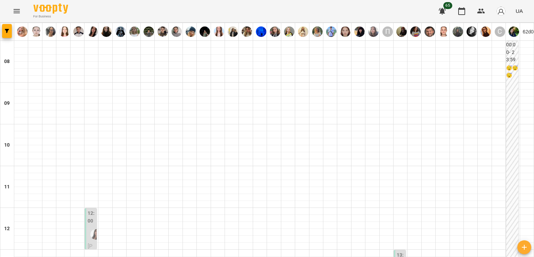
scroll to position [81, 0]
type input "**********"
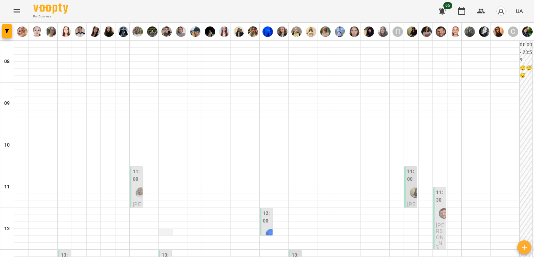
scroll to position [174, 0]
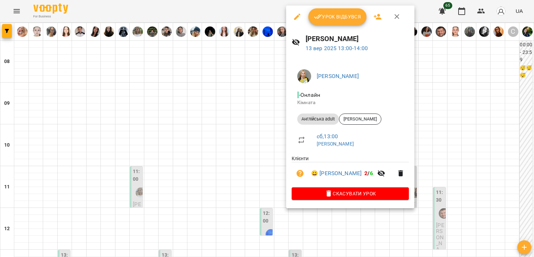
click at [225, 113] on div at bounding box center [267, 128] width 534 height 257
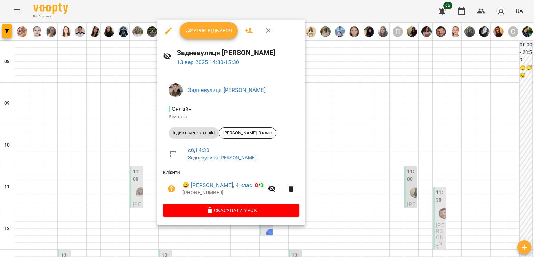
click at [138, 147] on div at bounding box center [267, 128] width 534 height 257
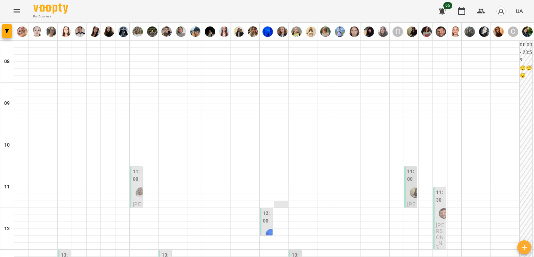
scroll to position [35, 0]
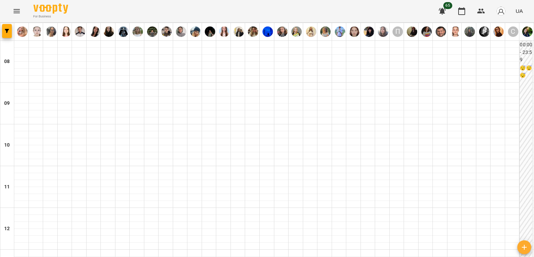
scroll to position [278, 0]
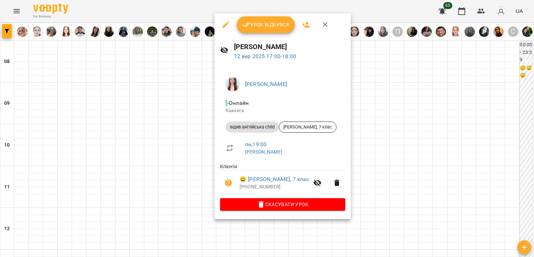
click at [264, 24] on span "Урок відбувся" at bounding box center [265, 25] width 47 height 8
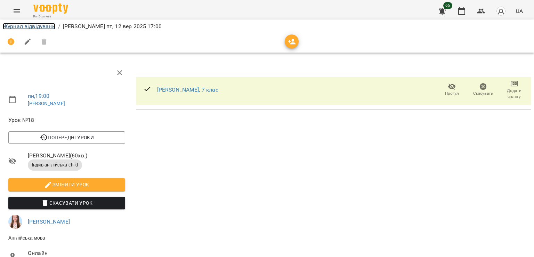
click at [47, 26] on link "Журнал відвідувань" at bounding box center [29, 26] width 53 height 7
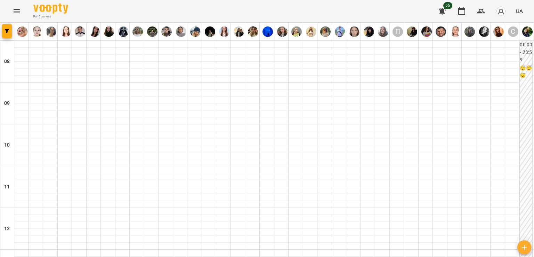
scroll to position [452, 0]
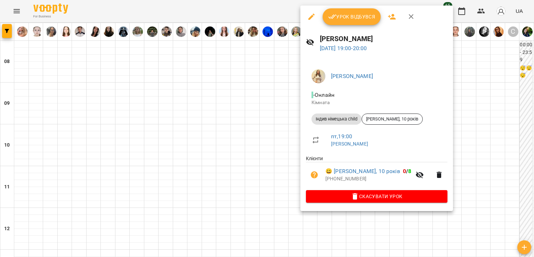
click at [274, 91] on div at bounding box center [267, 128] width 534 height 257
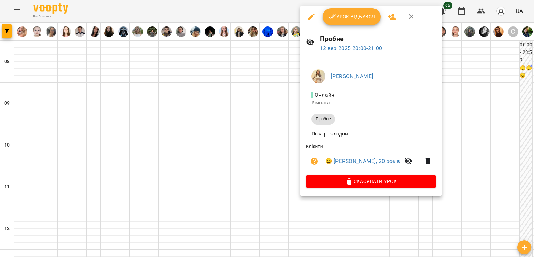
click at [286, 106] on div at bounding box center [267, 128] width 534 height 257
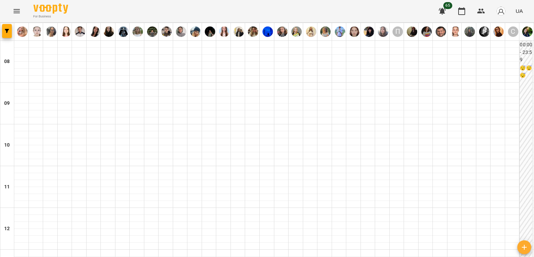
scroll to position [383, 0]
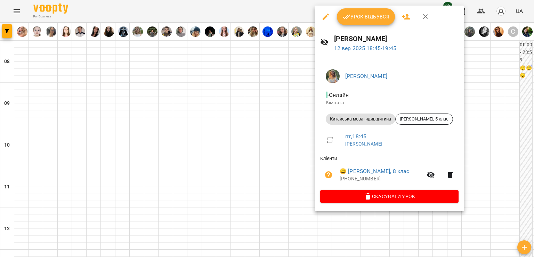
click at [275, 122] on div at bounding box center [267, 128] width 534 height 257
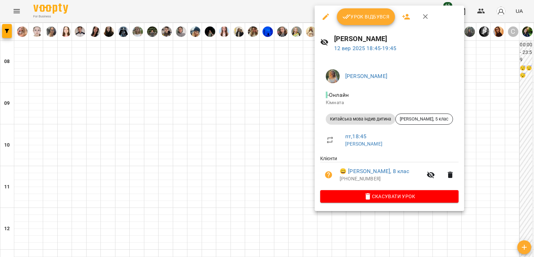
click at [310, 130] on div at bounding box center [267, 128] width 534 height 257
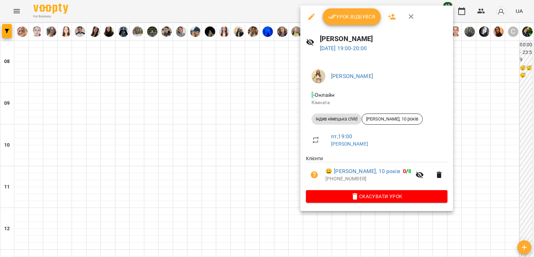
click at [296, 130] on div at bounding box center [267, 128] width 534 height 257
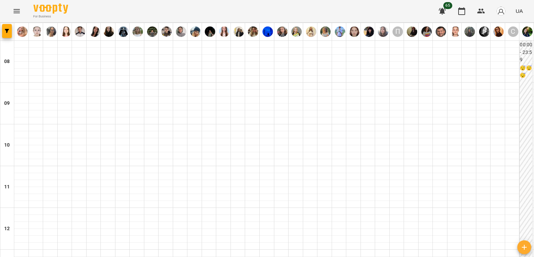
scroll to position [452, 0]
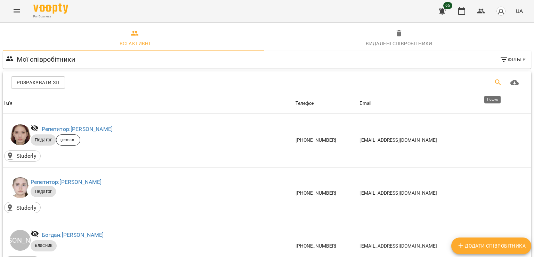
click at [494, 81] on icon "Пошук" at bounding box center [498, 82] width 8 height 8
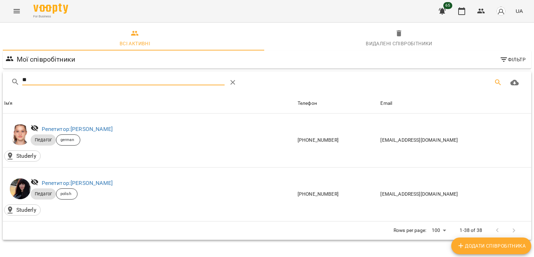
type input "*"
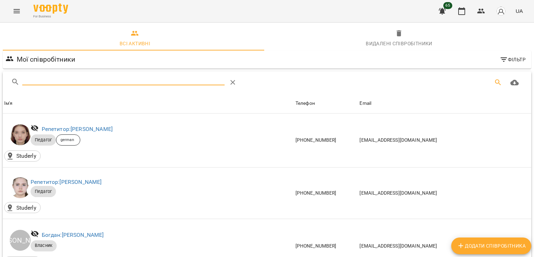
click at [406, 34] on span "Видалені cпівробітники" at bounding box center [399, 38] width 256 height 19
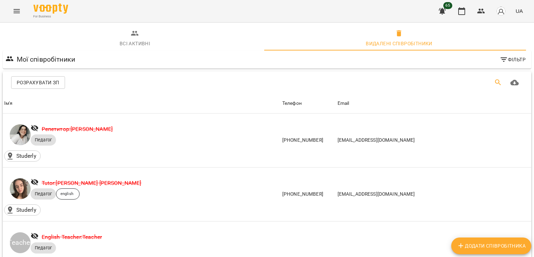
click at [494, 84] on icon "Пошук" at bounding box center [498, 82] width 8 height 8
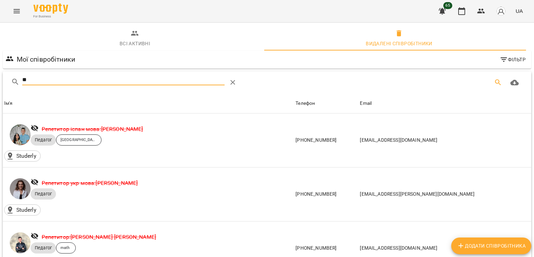
type input "*"
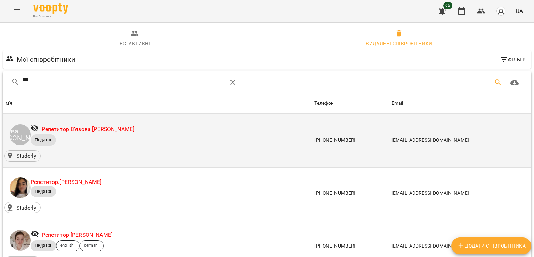
type input "***"
click at [97, 128] on link "Репетитор: В’язова [PERSON_NAME]" at bounding box center [88, 129] width 93 height 7
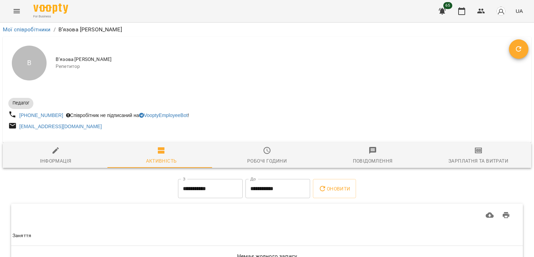
click at [511, 54] on button "Відновити" at bounding box center [518, 48] width 19 height 19
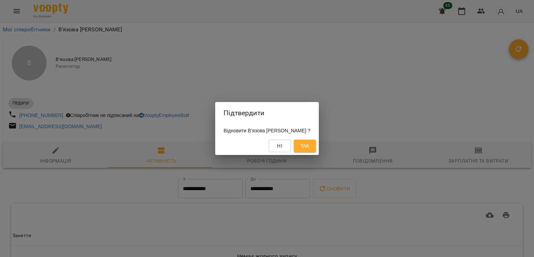
click at [316, 144] on button "Так" at bounding box center [305, 146] width 22 height 13
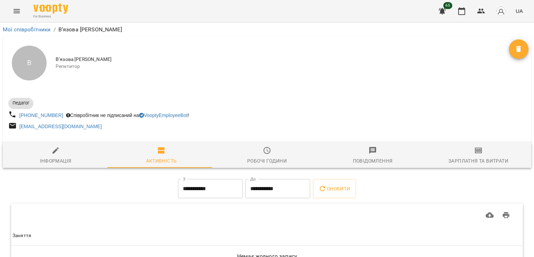
click at [456, 159] on div "Зарплатня та Витрати" at bounding box center [479, 161] width 60 height 8
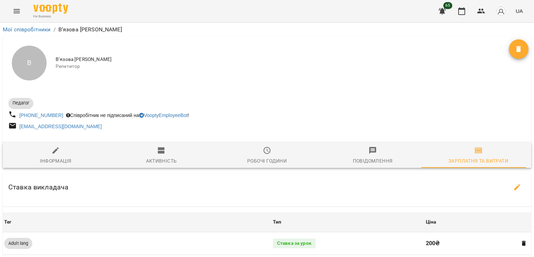
click at [174, 156] on span "Активність" at bounding box center [161, 155] width 97 height 19
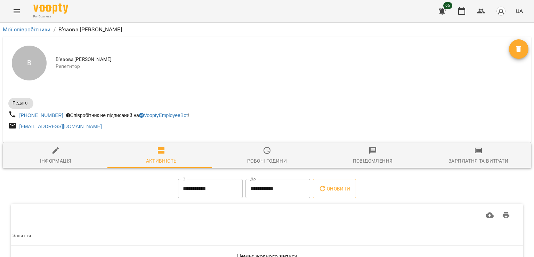
click at [40, 155] on span "Інформація" at bounding box center [55, 155] width 97 height 19
select select "**"
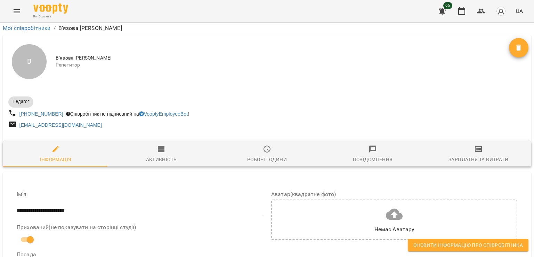
scroll to position [35, 0]
click at [352, 199] on div "Немає Аватару" at bounding box center [394, 219] width 246 height 40
type input "**********"
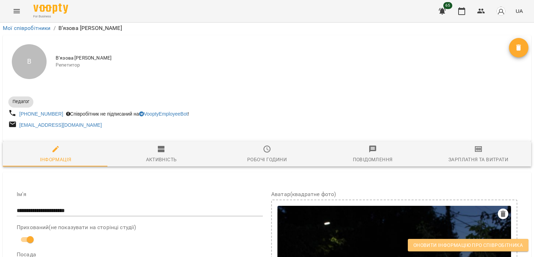
click at [431, 245] on span "Оновити інформацію про співробітника" at bounding box center [469, 245] width 110 height 8
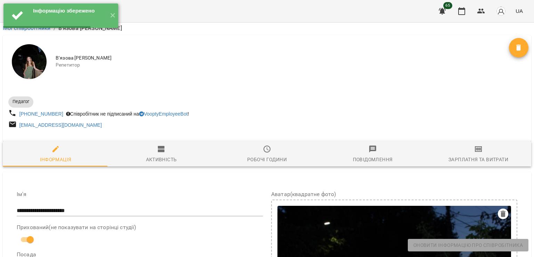
scroll to position [0, 0]
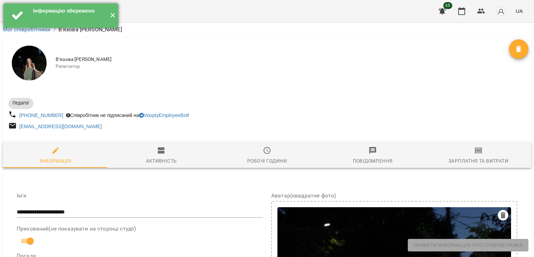
click at [115, 20] on button "✕" at bounding box center [112, 15] width 11 height 24
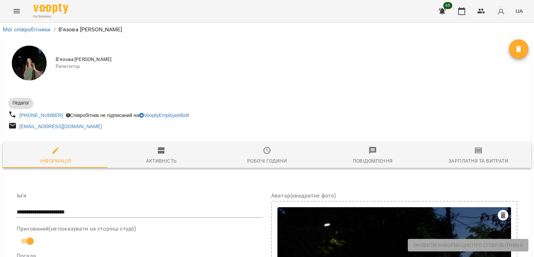
drag, startPoint x: 55, startPoint y: 59, endPoint x: 129, endPoint y: 59, distance: 74.1
click at [129, 59] on div "В’язова [PERSON_NAME]" at bounding box center [267, 63] width 529 height 53
copy span "В’язова [PERSON_NAME]"
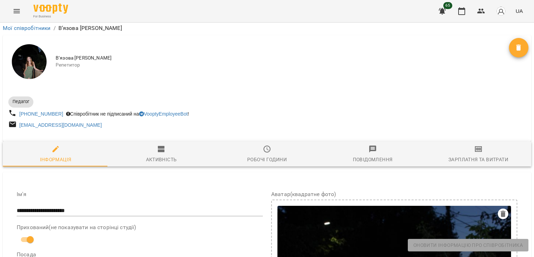
scroll to position [696, 0]
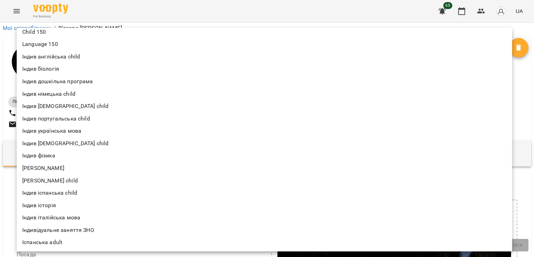
scroll to position [104, 0]
click at [61, 145] on li "Індив [DEMOGRAPHIC_DATA] child" at bounding box center [265, 143] width 496 height 13
type input "**********"
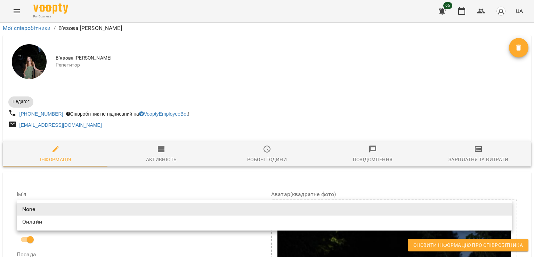
click at [48, 221] on li "Онлайн" at bounding box center [265, 221] width 496 height 13
type input "**********"
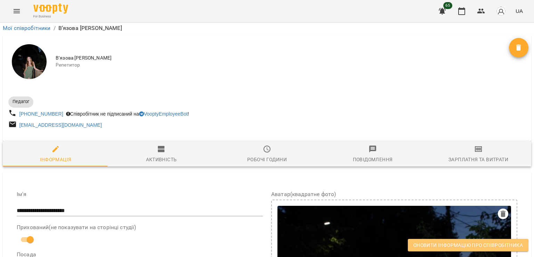
click at [412, 245] on button "Оновити інформацію про співробітника" at bounding box center [468, 245] width 121 height 13
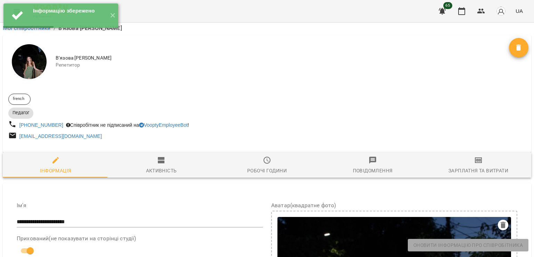
scroll to position [0, 0]
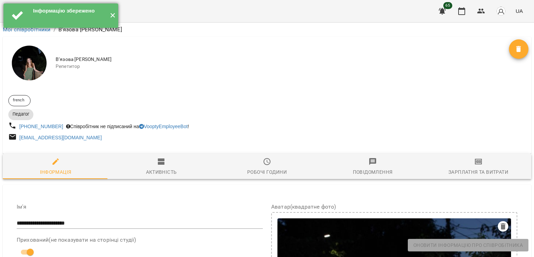
click at [114, 13] on button "✕" at bounding box center [112, 15] width 11 height 24
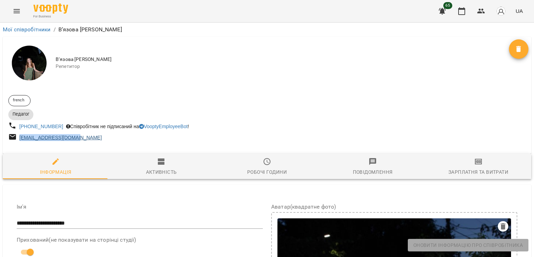
drag, startPoint x: 78, startPoint y: 136, endPoint x: 19, endPoint y: 140, distance: 58.6
click at [19, 140] on div "[EMAIL_ADDRESS][DOMAIN_NAME]" at bounding box center [137, 137] width 260 height 13
copy link "[EMAIL_ADDRESS][DOMAIN_NAME]"
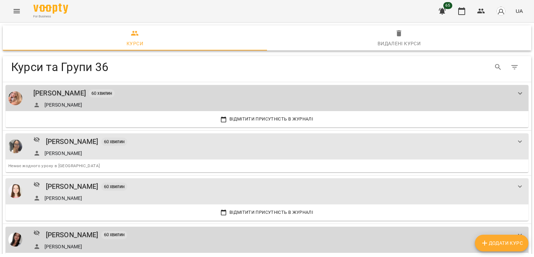
click at [503, 241] on span "Додати Курс" at bounding box center [502, 243] width 42 height 8
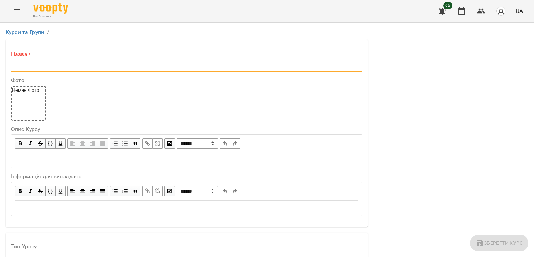
click at [103, 61] on input "text" at bounding box center [186, 66] width 351 height 11
paste input "**********"
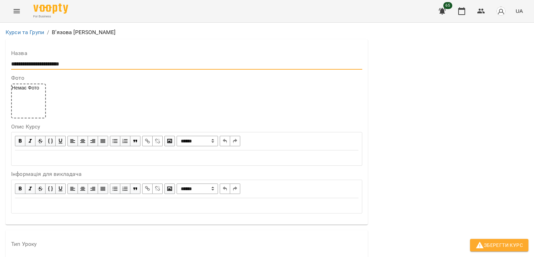
scroll to position [104, 0]
type input "**********"
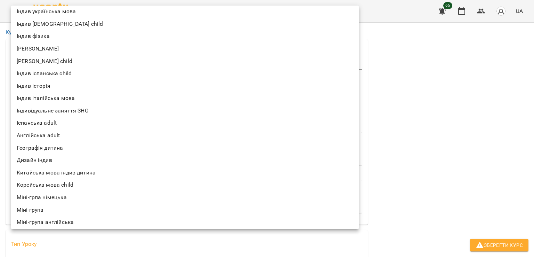
scroll to position [203, 0]
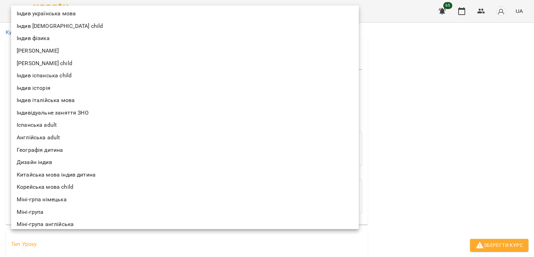
click at [50, 27] on li "Індив [DEMOGRAPHIC_DATA] child" at bounding box center [185, 26] width 348 height 13
type input "**********"
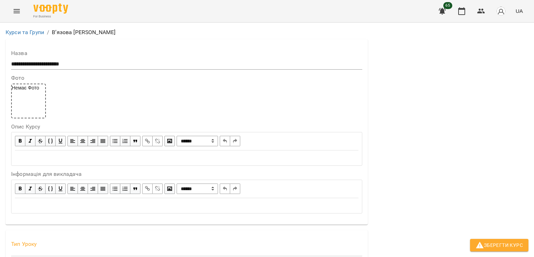
scroll to position [209, 0]
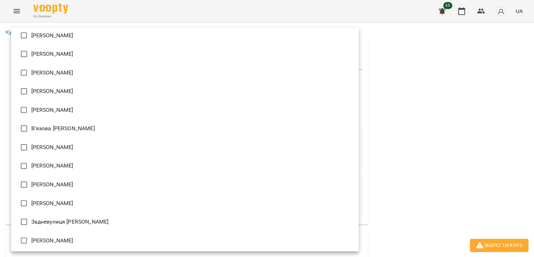
scroll to position [0, 0]
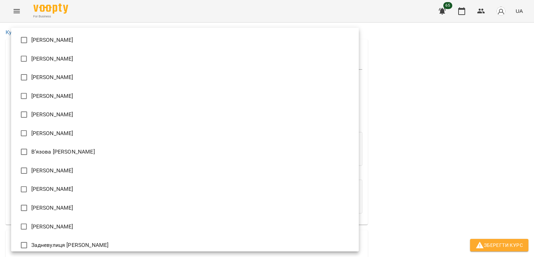
type input "**********"
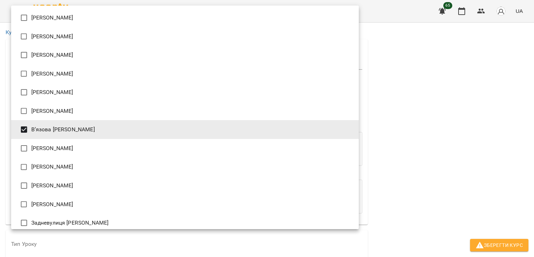
click at [419, 156] on div at bounding box center [267, 128] width 534 height 257
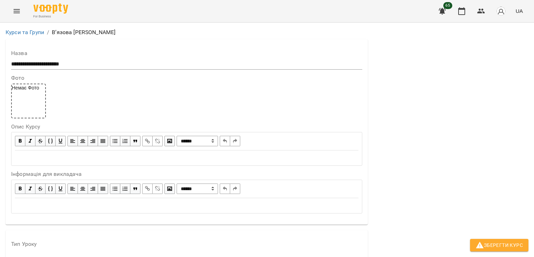
click at [502, 246] on span "Зберегти Курс" at bounding box center [499, 245] width 47 height 8
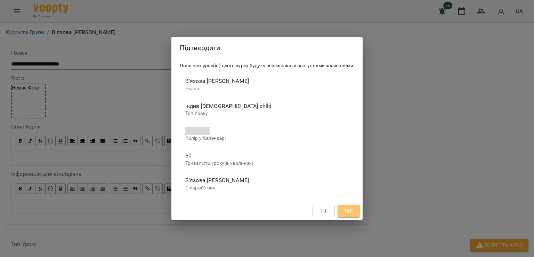
click at [356, 213] on button "Так" at bounding box center [349, 211] width 22 height 13
